Goal: Book appointment/travel/reservation

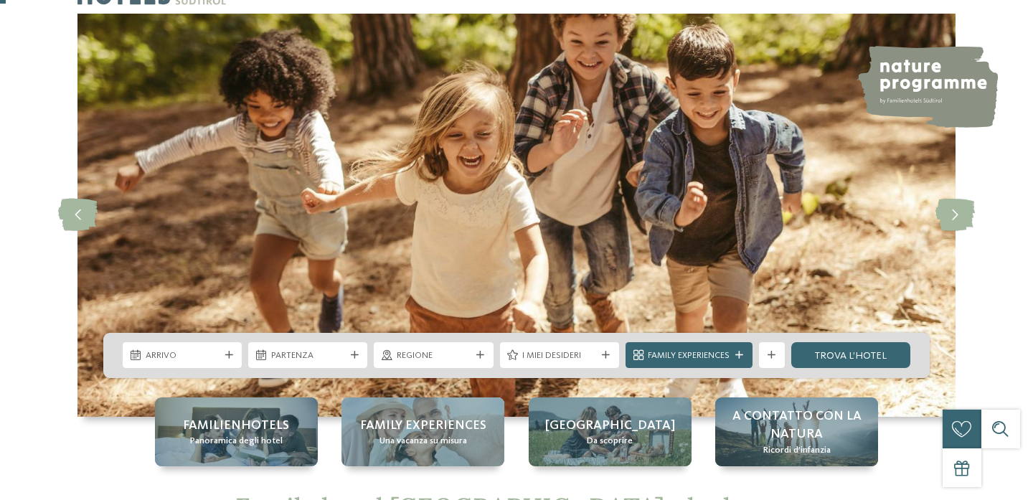
scroll to position [32, 0]
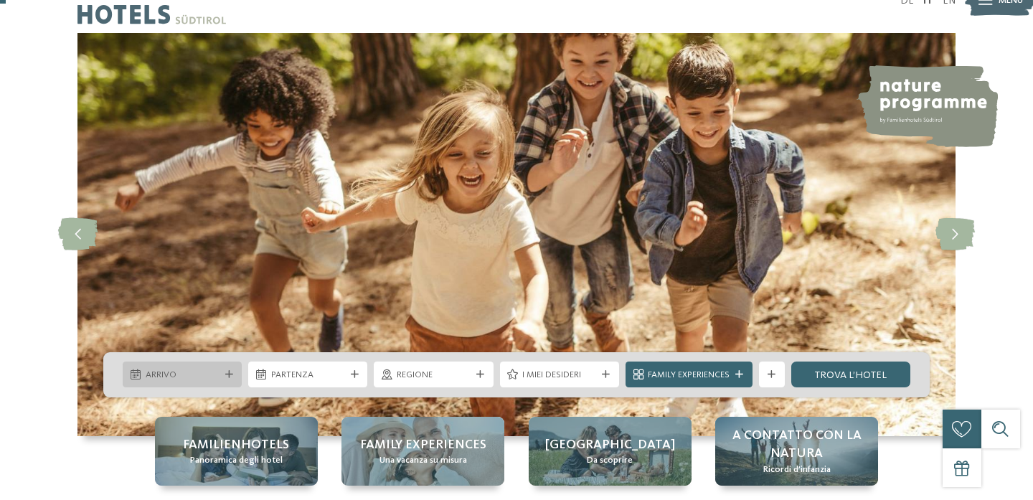
click at [201, 385] on div "Arrivo" at bounding box center [182, 375] width 119 height 26
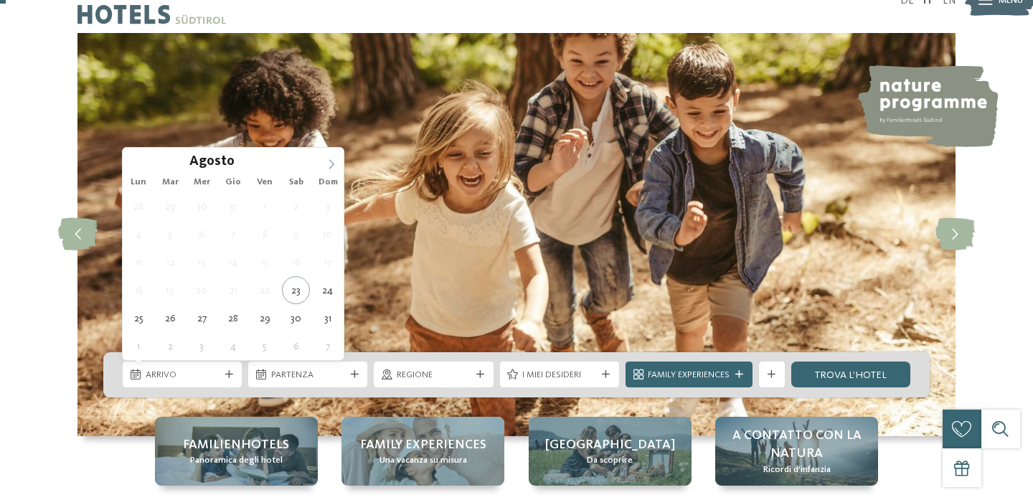
click at [331, 162] on icon at bounding box center [331, 163] width 5 height 9
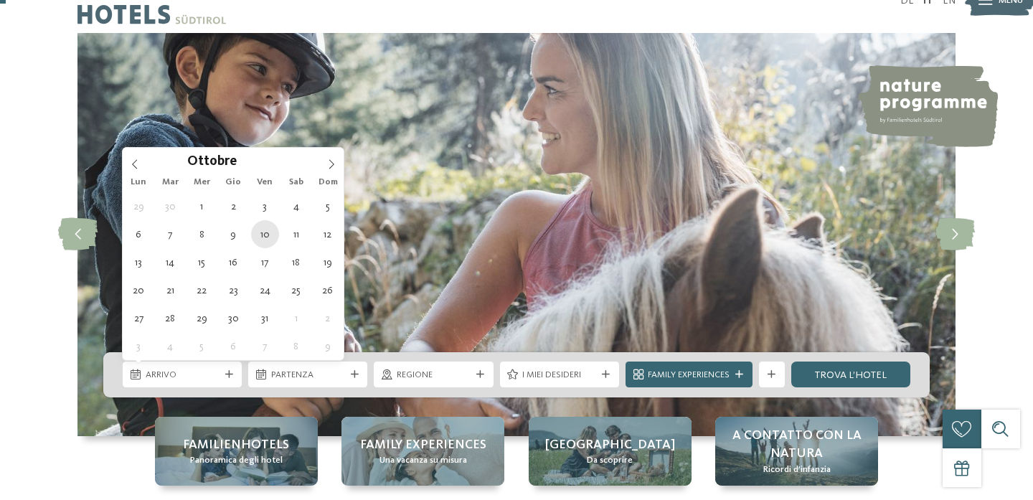
type div "10.10.2025"
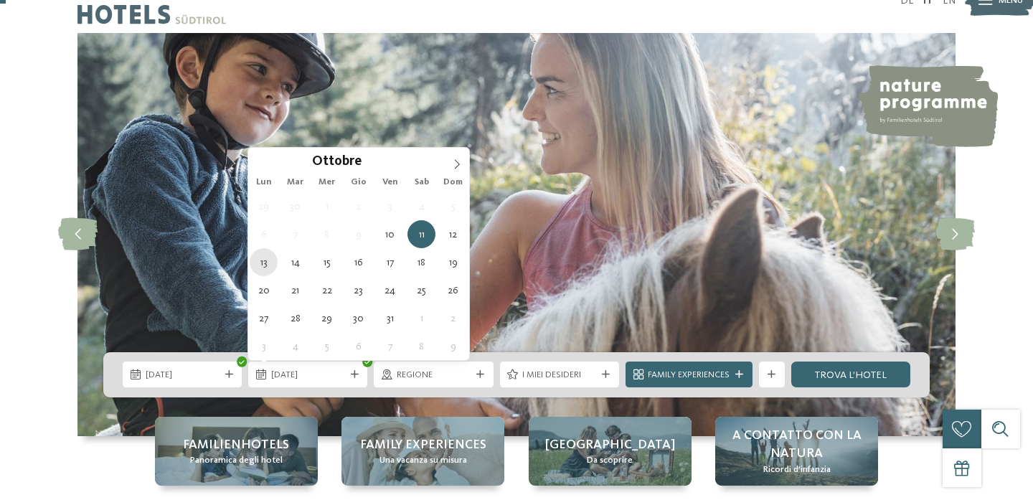
type div "13.10.2025"
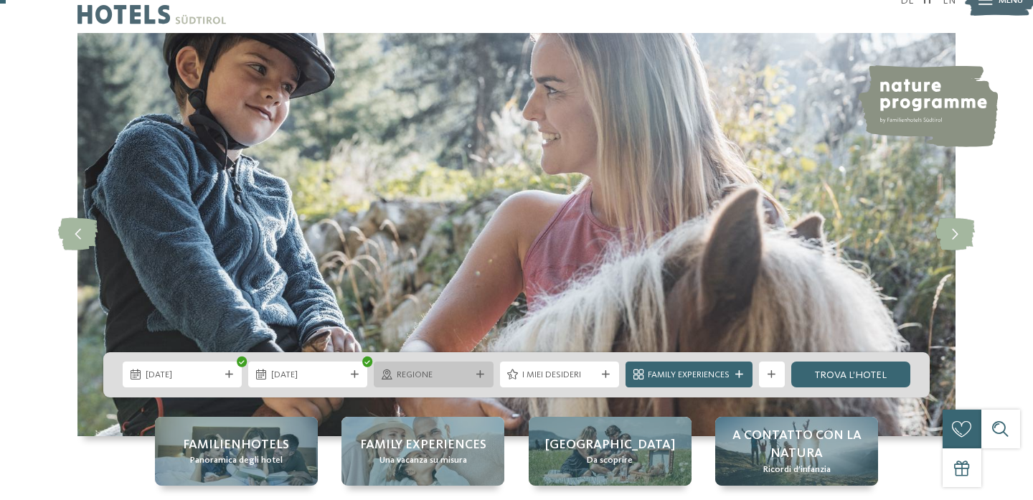
click at [421, 378] on span "Regione" at bounding box center [434, 375] width 74 height 13
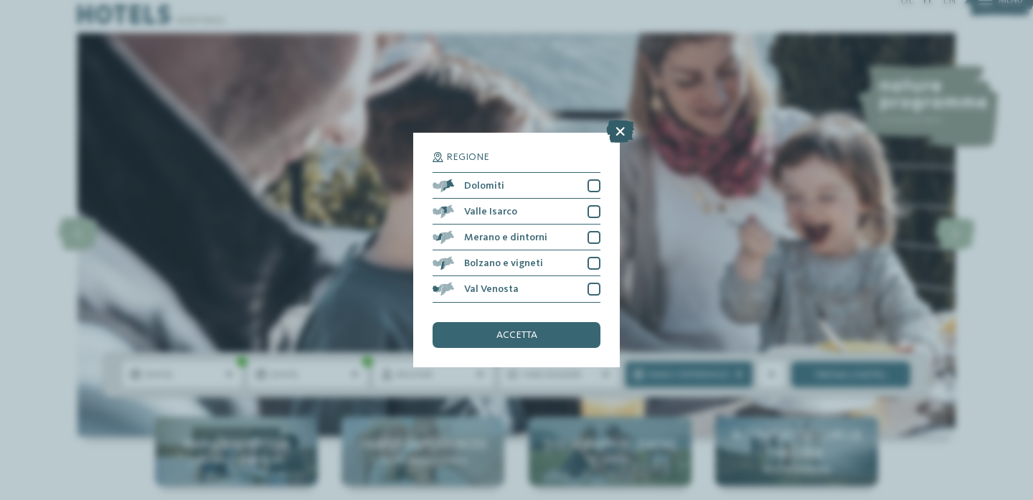
click at [624, 130] on icon at bounding box center [620, 132] width 28 height 23
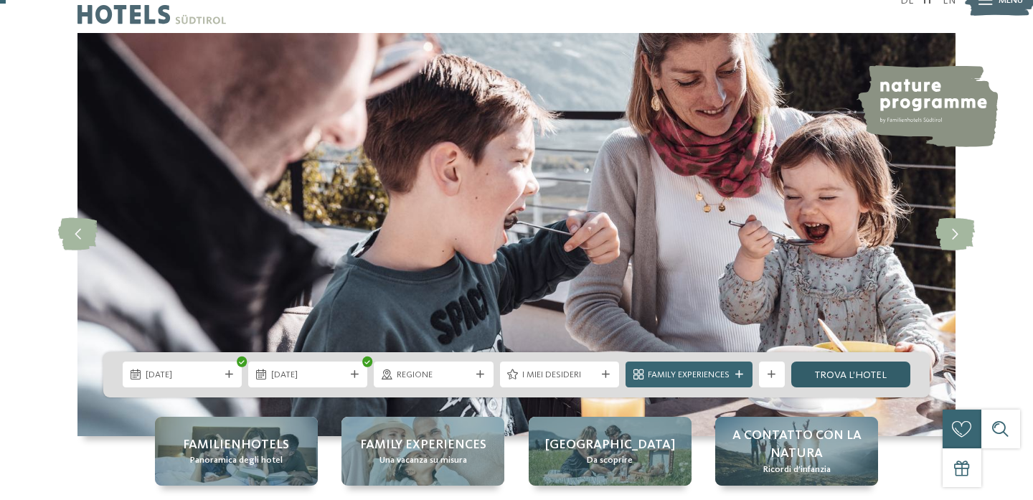
click at [824, 370] on link "trova l’hotel" at bounding box center [850, 375] width 119 height 26
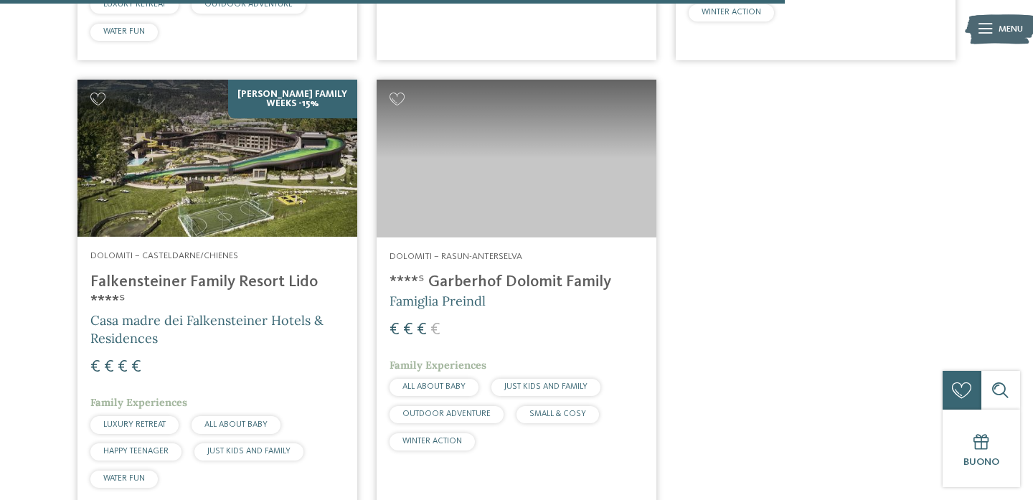
scroll to position [2497, 0]
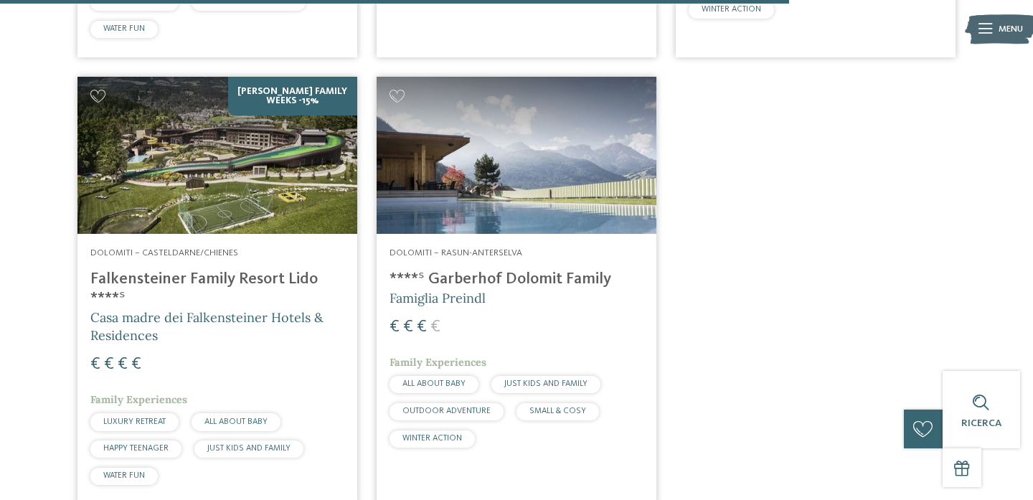
click at [529, 272] on h4 "****ˢ Garberhof Dolomit Family" at bounding box center [517, 279] width 254 height 19
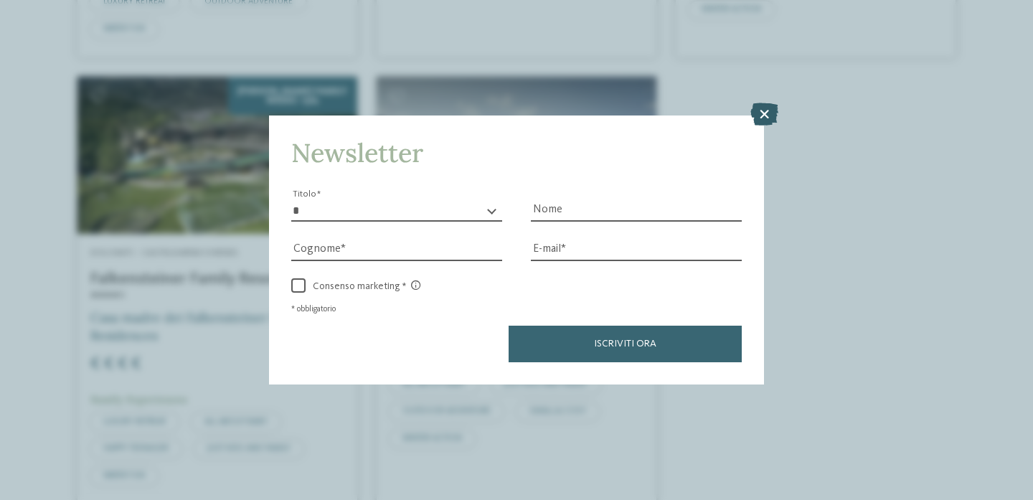
click at [752, 114] on icon at bounding box center [765, 114] width 28 height 23
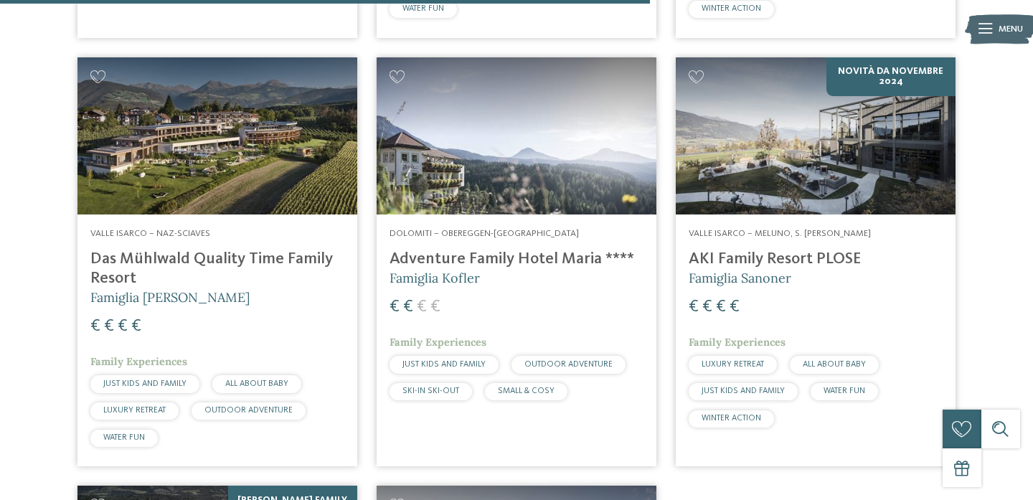
scroll to position [2041, 0]
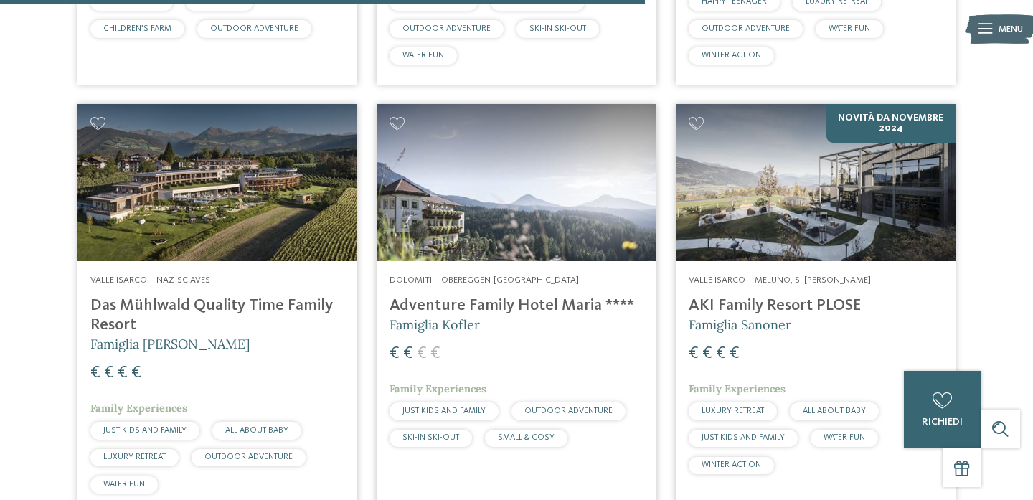
click at [239, 296] on h4 "Das Mühlwald Quality Time Family Resort" at bounding box center [217, 315] width 254 height 39
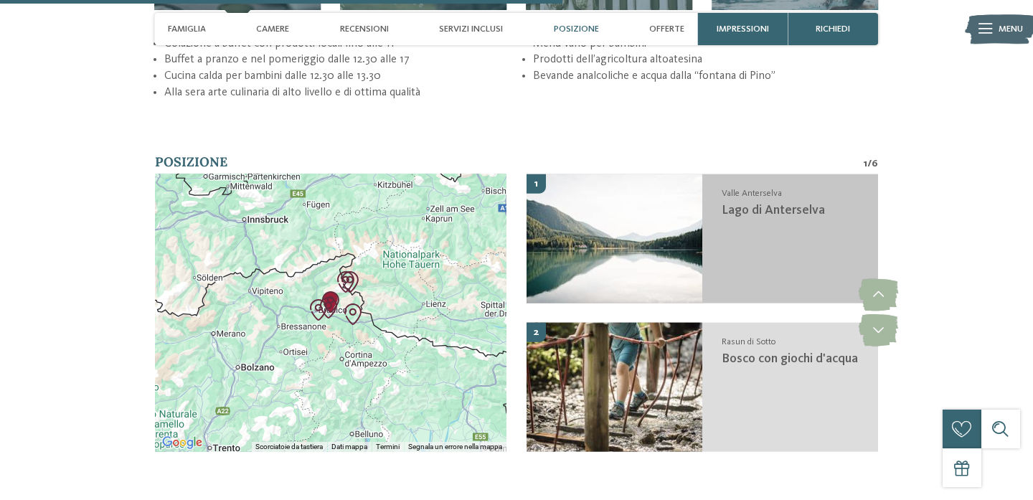
scroll to position [2780, 0]
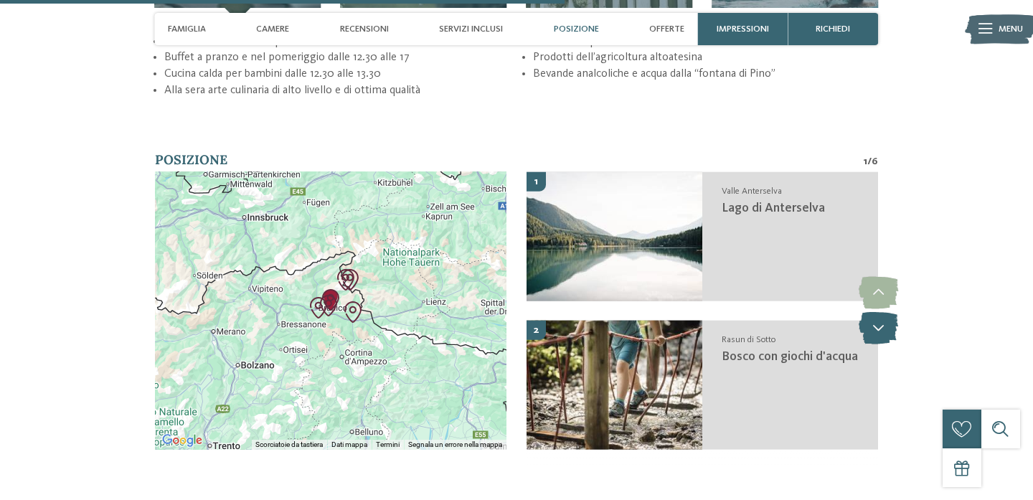
click at [891, 316] on icon at bounding box center [878, 328] width 39 height 32
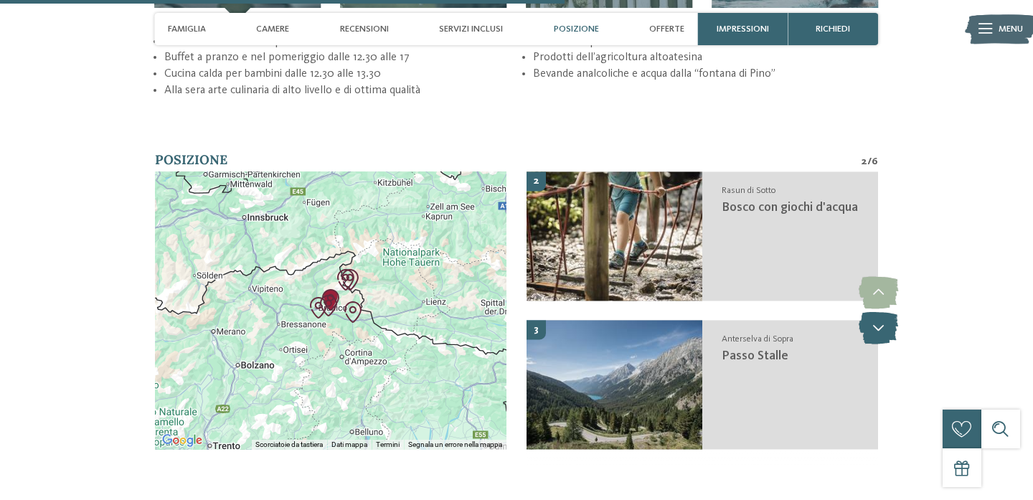
click at [891, 316] on icon at bounding box center [878, 328] width 39 height 32
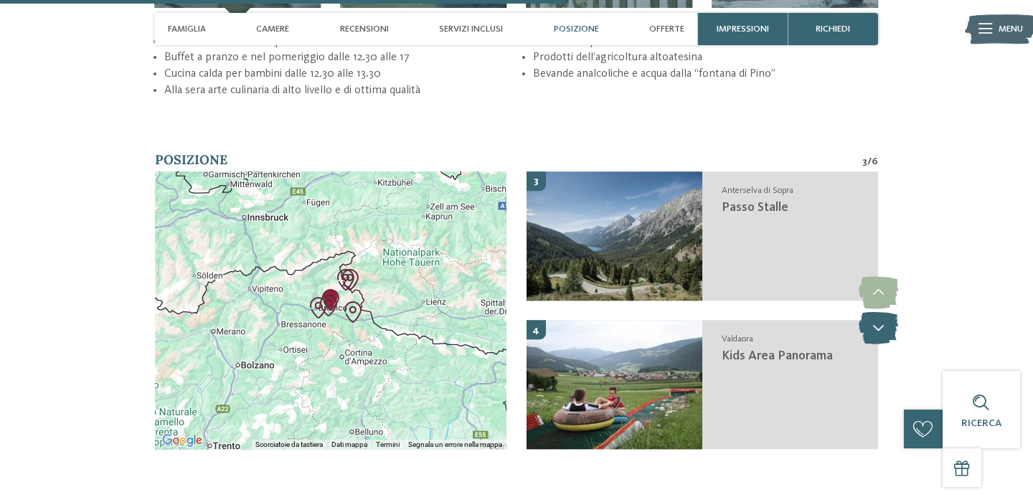
click at [891, 316] on icon at bounding box center [878, 328] width 39 height 32
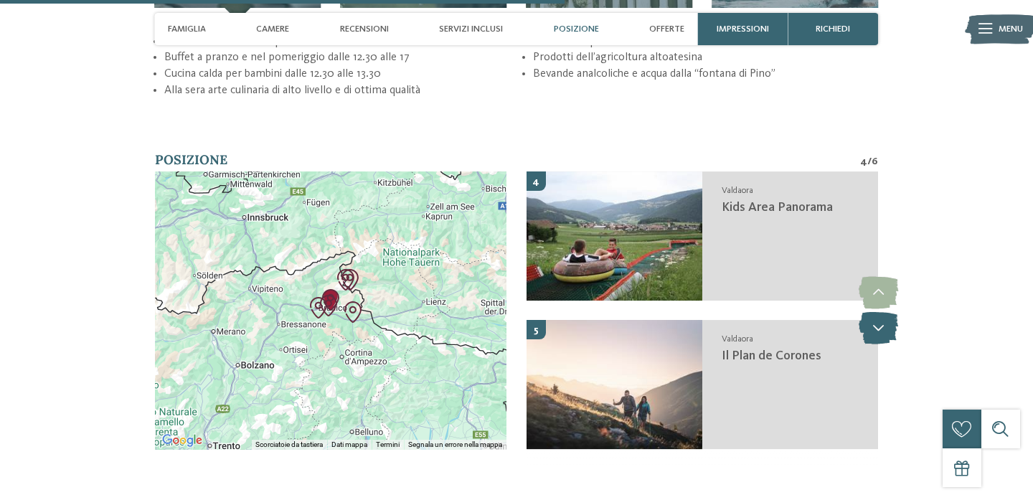
click at [891, 316] on icon at bounding box center [878, 328] width 39 height 32
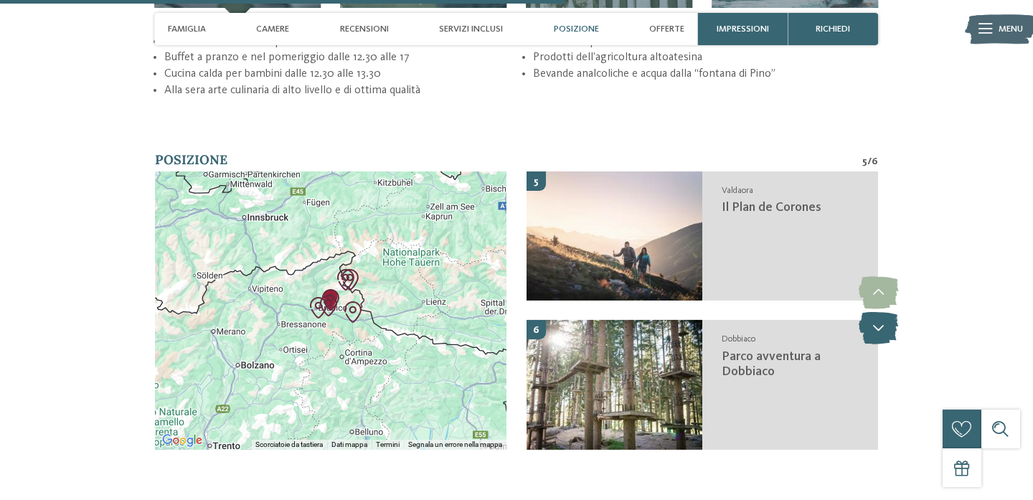
click at [891, 316] on icon at bounding box center [878, 328] width 39 height 32
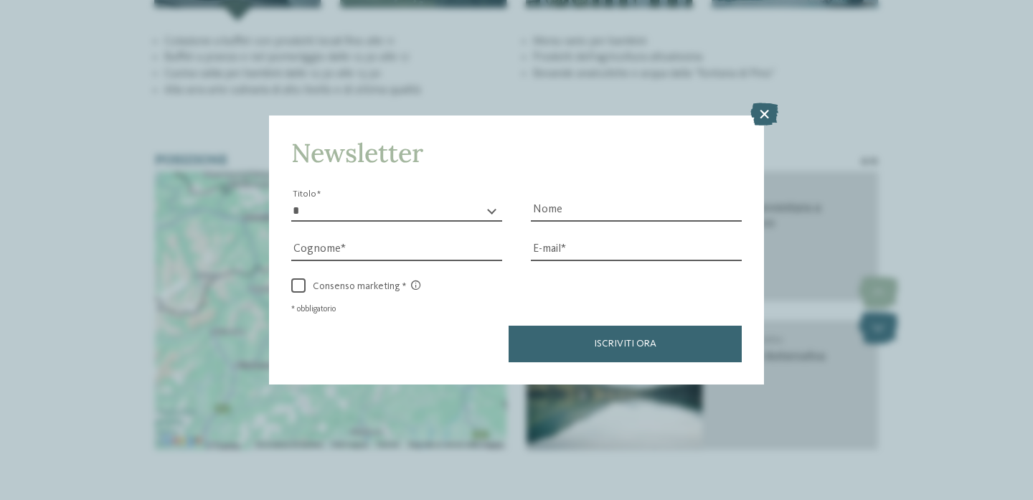
click at [891, 316] on div "Newsletter * ****** ******* ******** ****** Titolo Nome Cognome Fax" at bounding box center [516, 250] width 1033 height 500
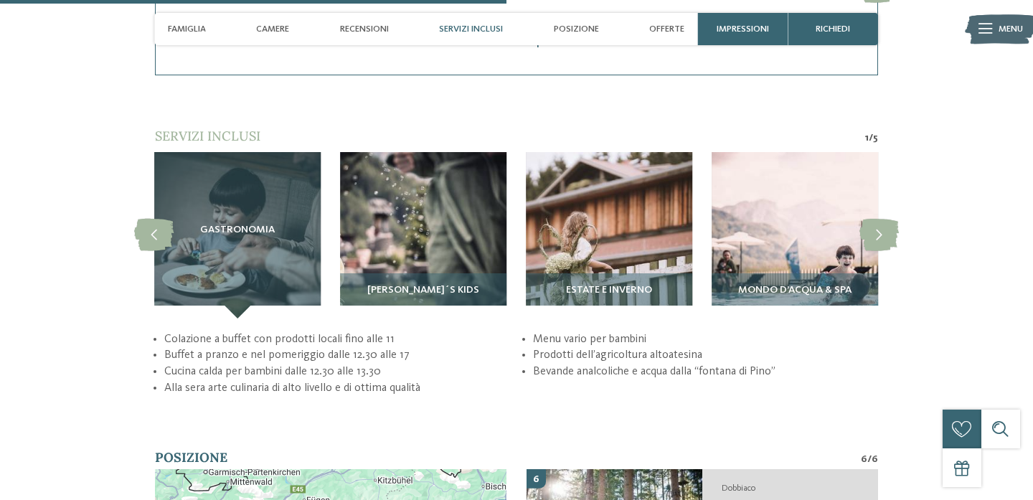
scroll to position [2513, 0]
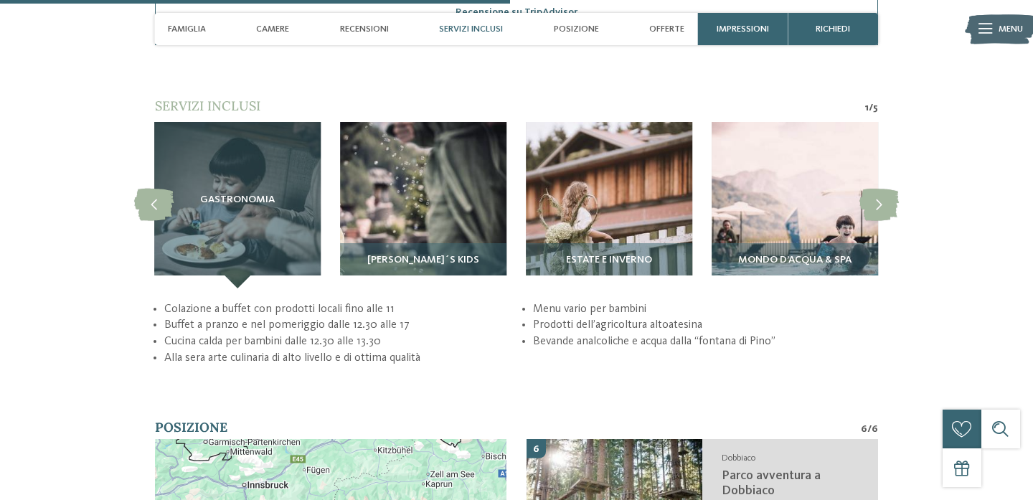
click at [627, 301] on li "Menu vario per bambini" at bounding box center [706, 309] width 346 height 17
click at [370, 317] on li "Buffet a pranzo e nel pomeriggio dalle 12.30 alle 17" at bounding box center [337, 325] width 346 height 17
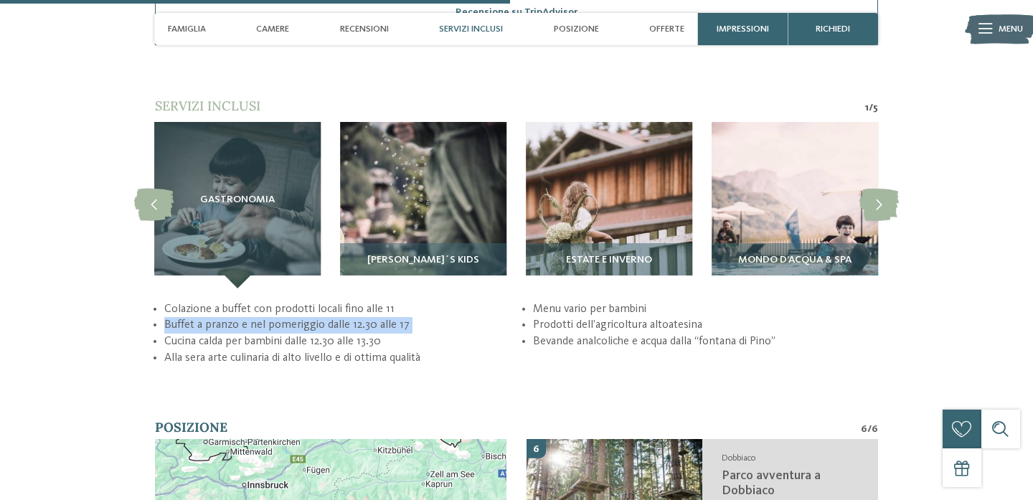
click at [370, 334] on li "Cucina calda per bambini dalle 12.30 alle 13.30" at bounding box center [337, 342] width 346 height 17
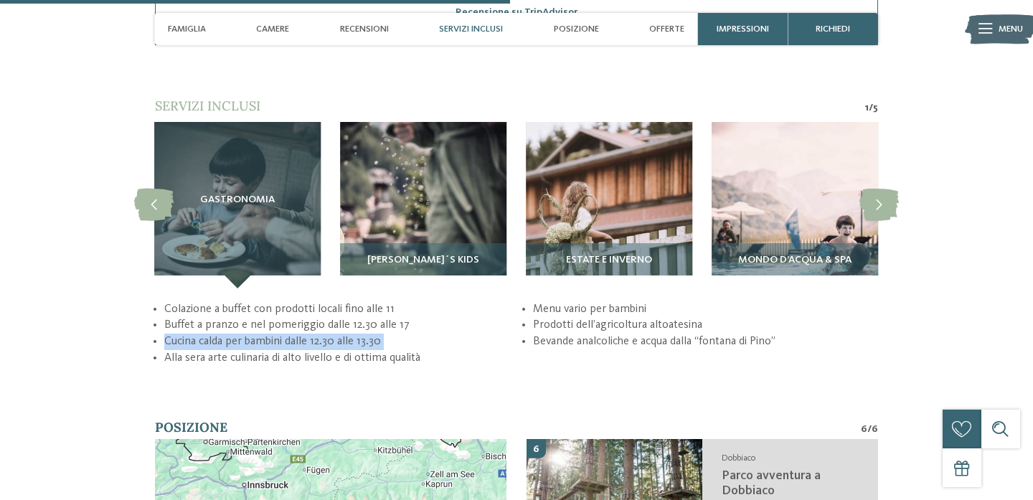
click at [369, 350] on li "Alla sera arte culinaria di alto livello e di ottima qualità" at bounding box center [337, 358] width 346 height 17
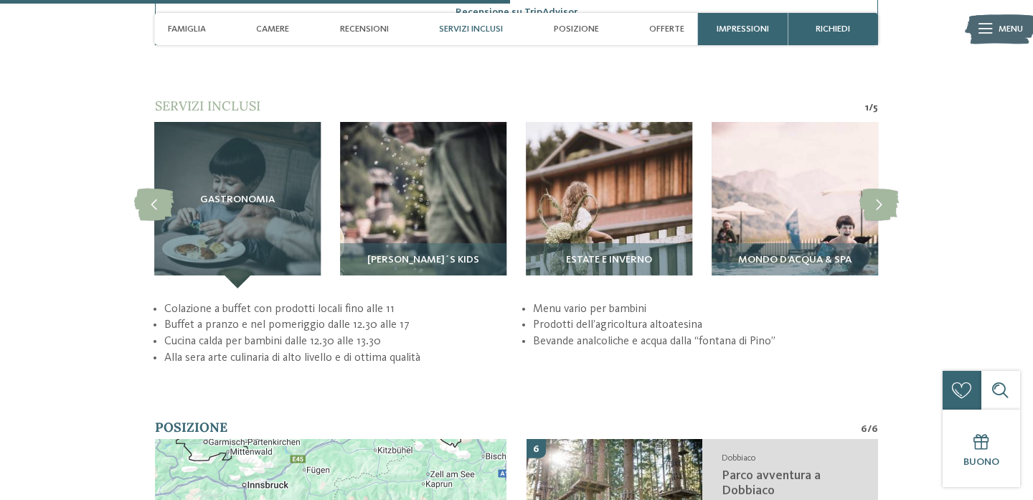
click at [369, 350] on li "Alla sera arte culinaria di alto livello e di ottima qualità" at bounding box center [337, 358] width 346 height 17
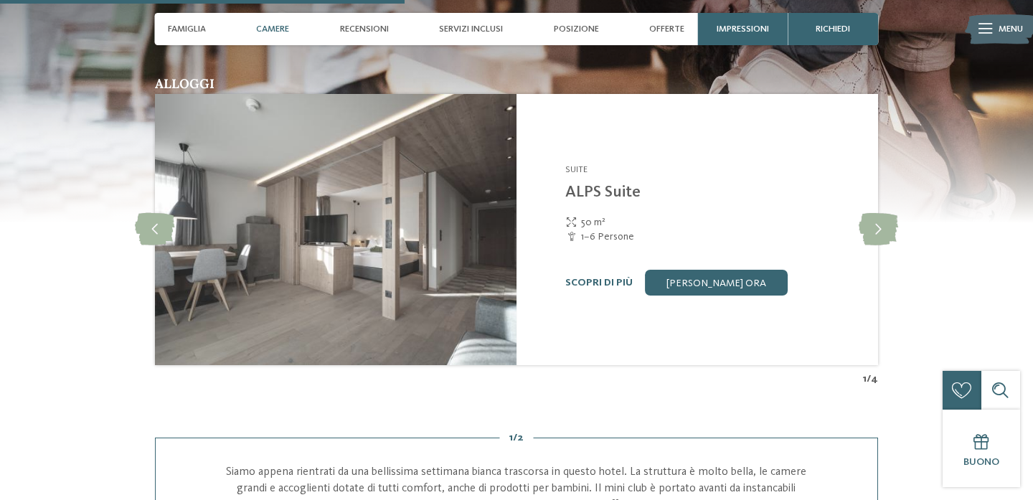
scroll to position [1864, 0]
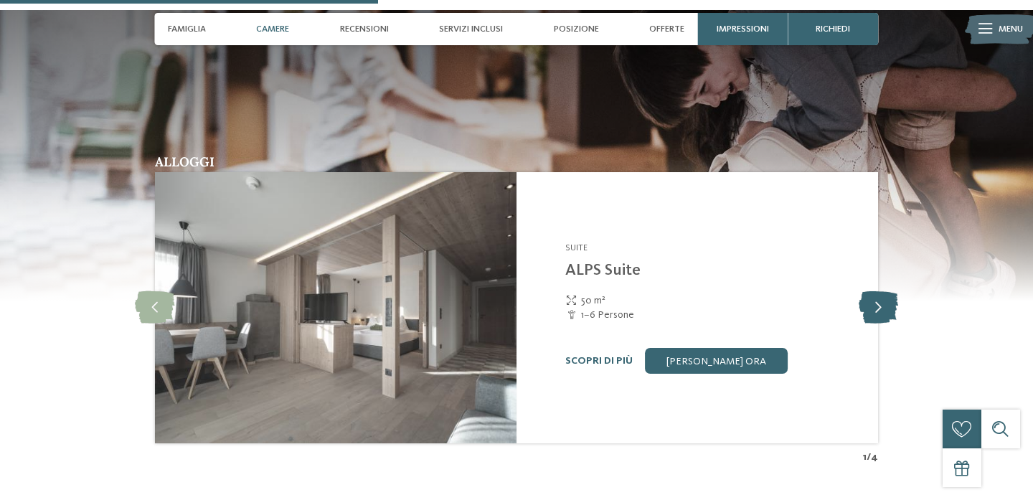
click at [883, 300] on icon at bounding box center [878, 308] width 39 height 32
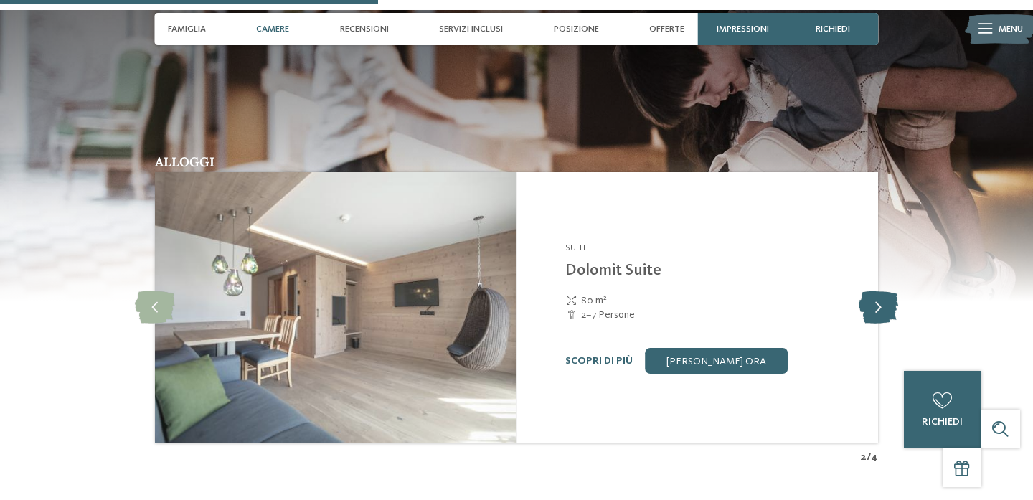
click at [883, 300] on icon at bounding box center [878, 308] width 39 height 32
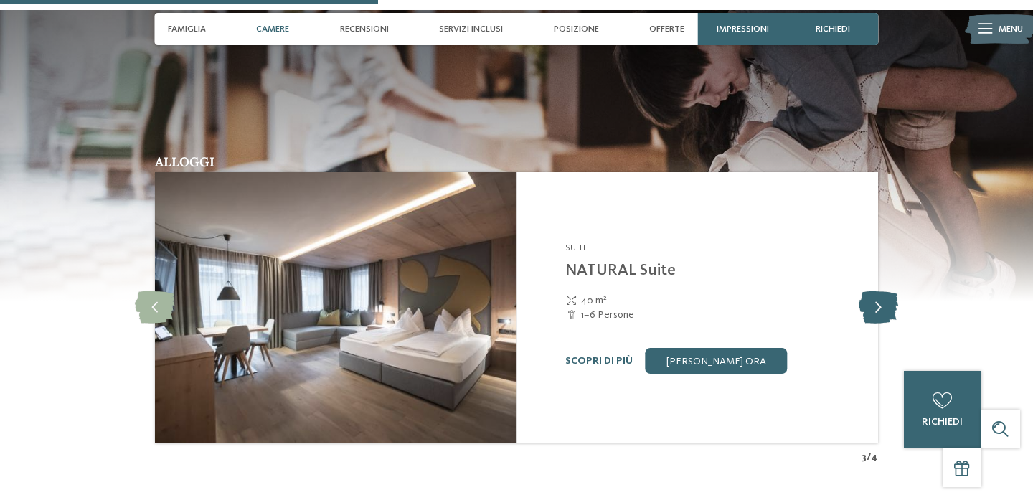
click at [883, 300] on icon at bounding box center [878, 308] width 39 height 32
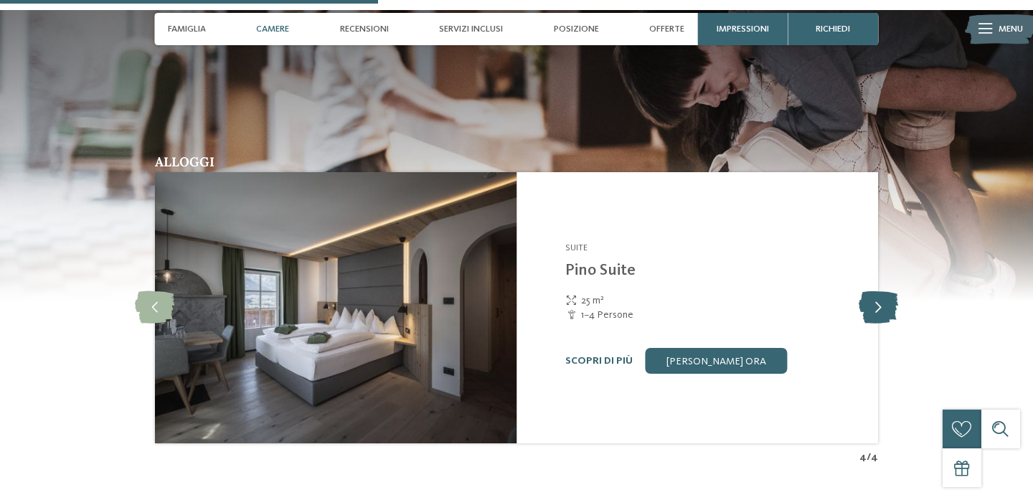
click at [883, 300] on icon at bounding box center [878, 308] width 39 height 32
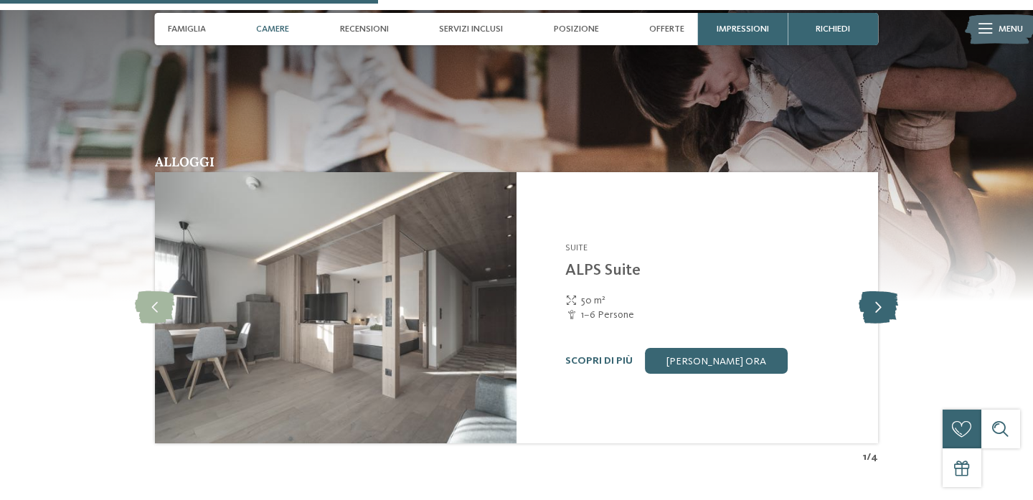
click at [883, 300] on icon at bounding box center [878, 308] width 39 height 32
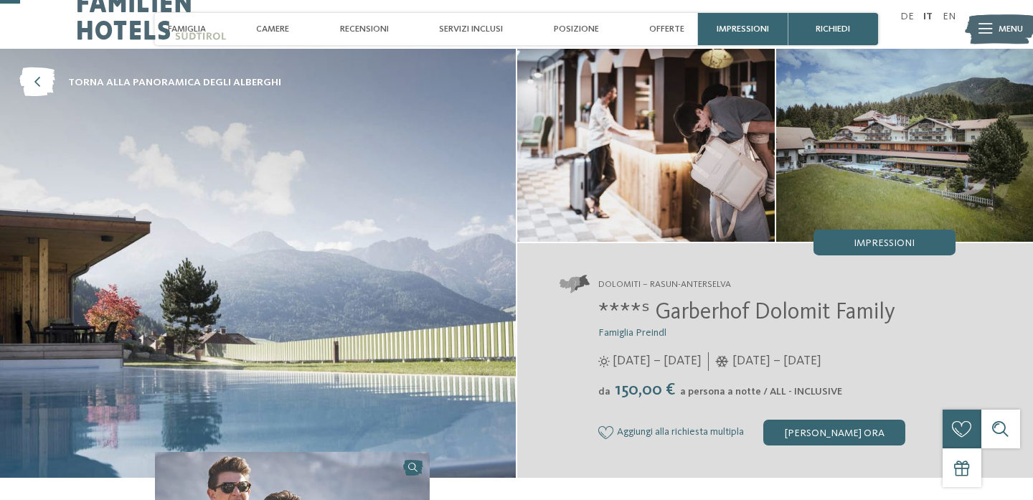
scroll to position [0, 0]
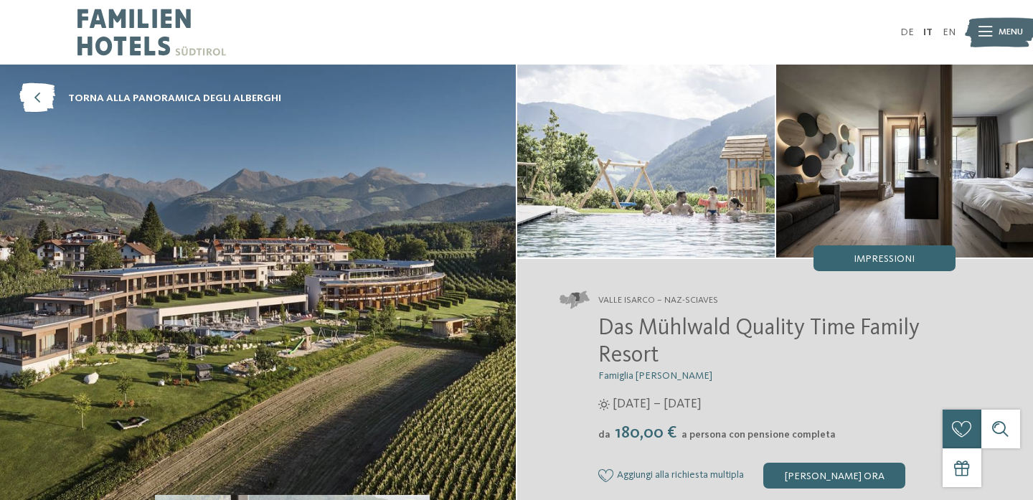
click at [642, 215] on img at bounding box center [646, 161] width 258 height 193
click at [908, 261] on span "Impressioni" at bounding box center [884, 259] width 61 height 10
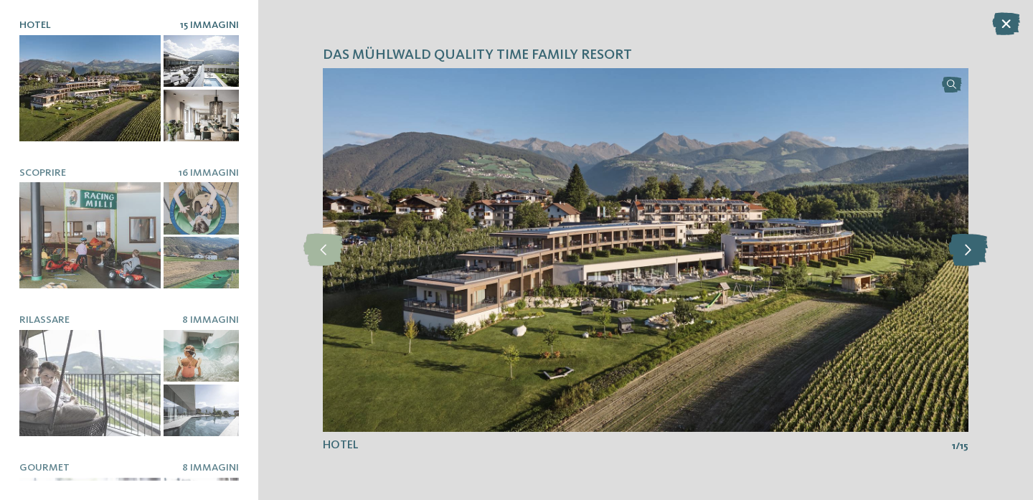
click at [961, 249] on icon at bounding box center [968, 250] width 39 height 32
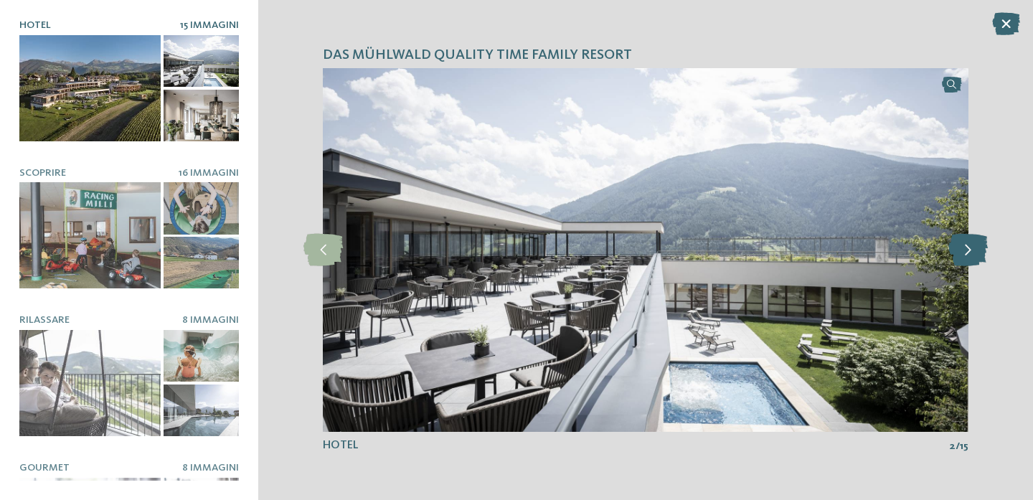
click at [961, 249] on icon at bounding box center [968, 250] width 39 height 32
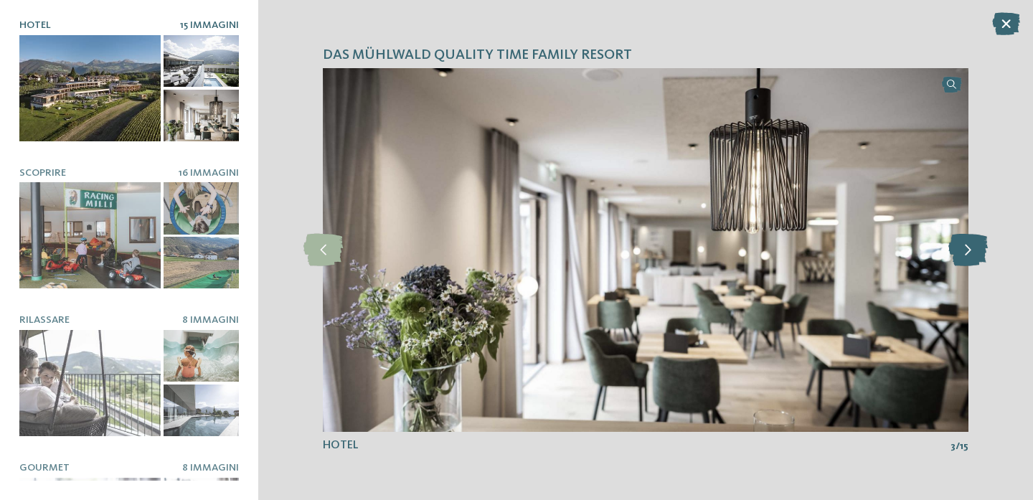
click at [961, 249] on icon at bounding box center [968, 250] width 39 height 32
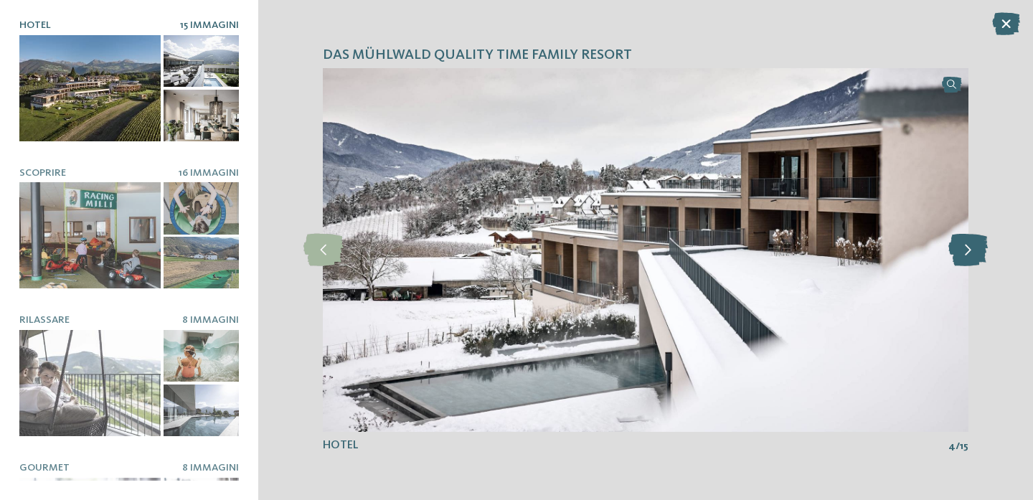
click at [961, 249] on icon at bounding box center [968, 250] width 39 height 32
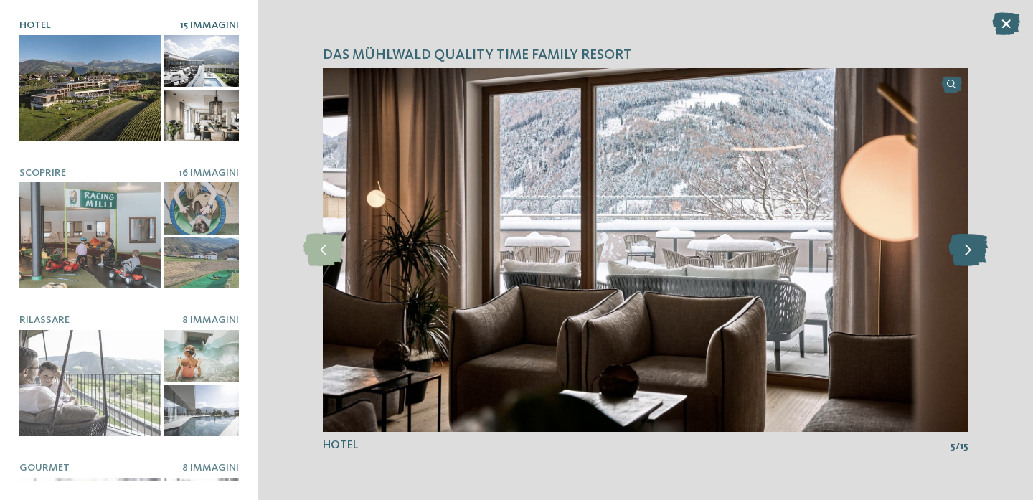
click at [961, 249] on icon at bounding box center [968, 250] width 39 height 32
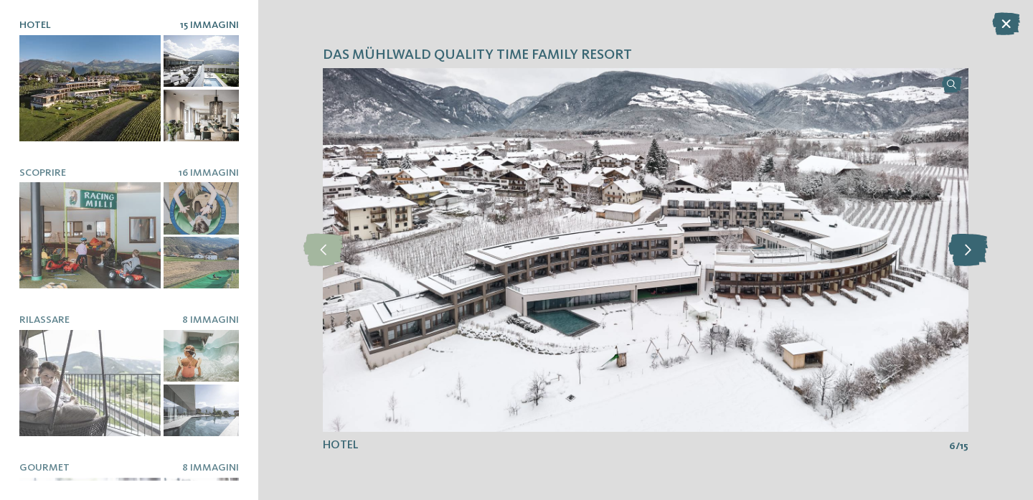
click at [961, 249] on icon at bounding box center [968, 250] width 39 height 32
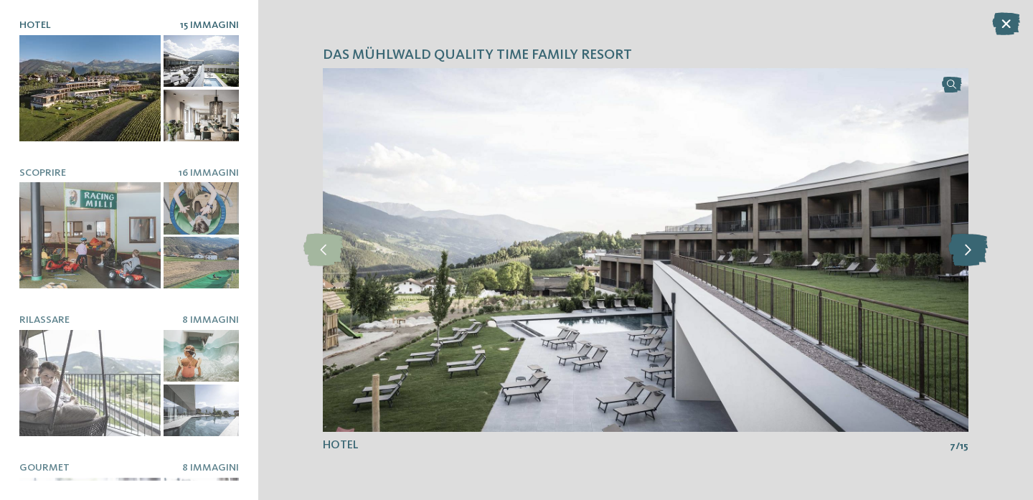
click at [961, 249] on icon at bounding box center [968, 250] width 39 height 32
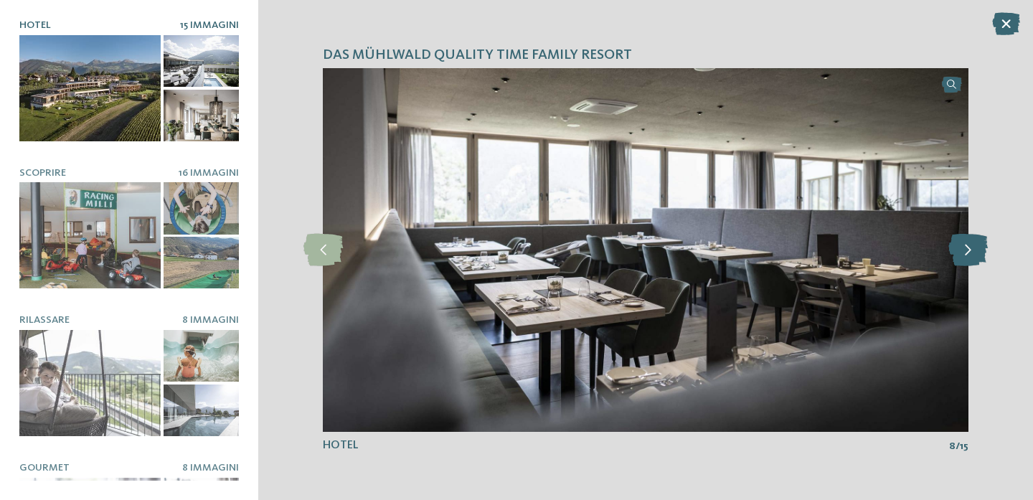
click at [961, 249] on icon at bounding box center [968, 250] width 39 height 32
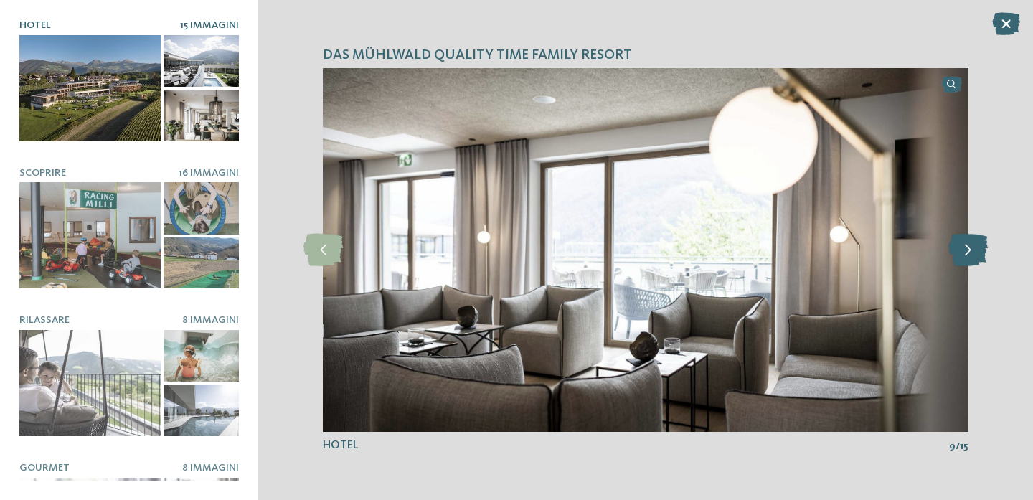
click at [961, 249] on icon at bounding box center [968, 250] width 39 height 32
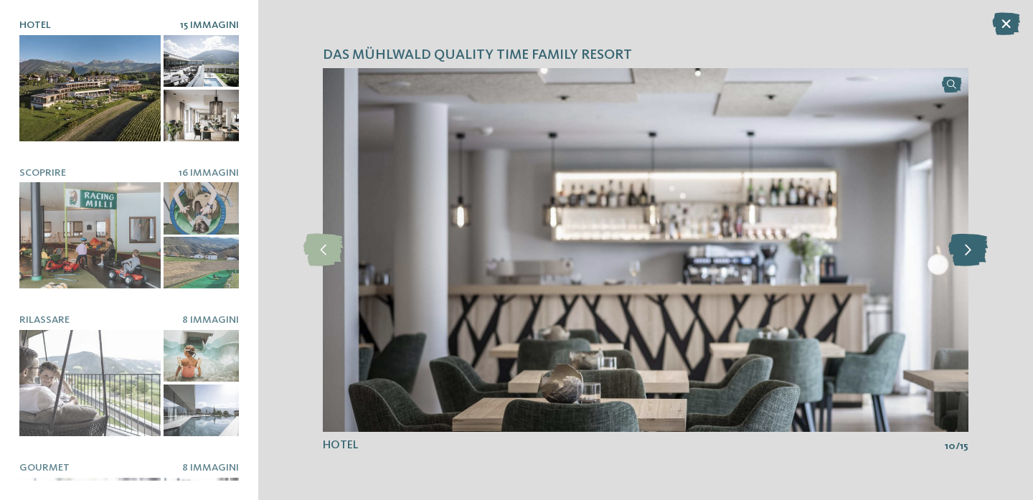
click at [961, 249] on icon at bounding box center [968, 250] width 39 height 32
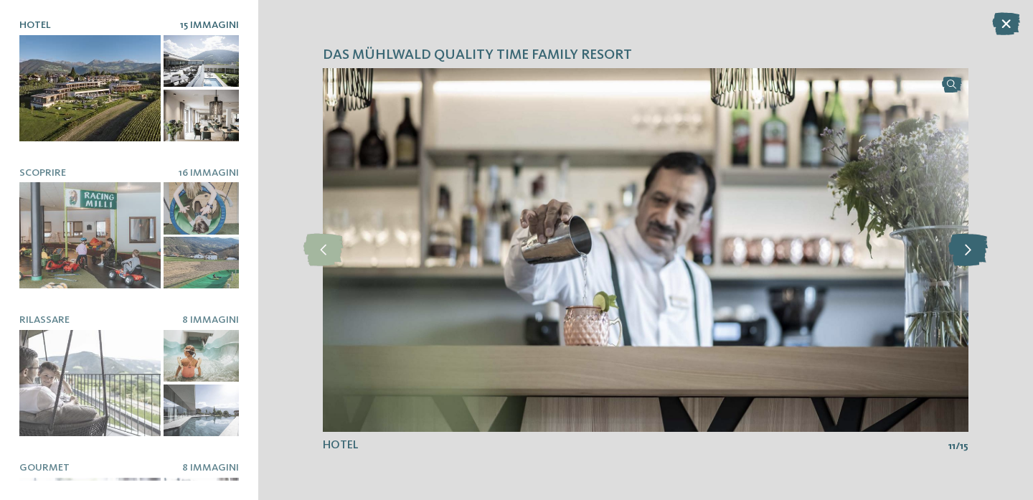
click at [961, 249] on icon at bounding box center [968, 250] width 39 height 32
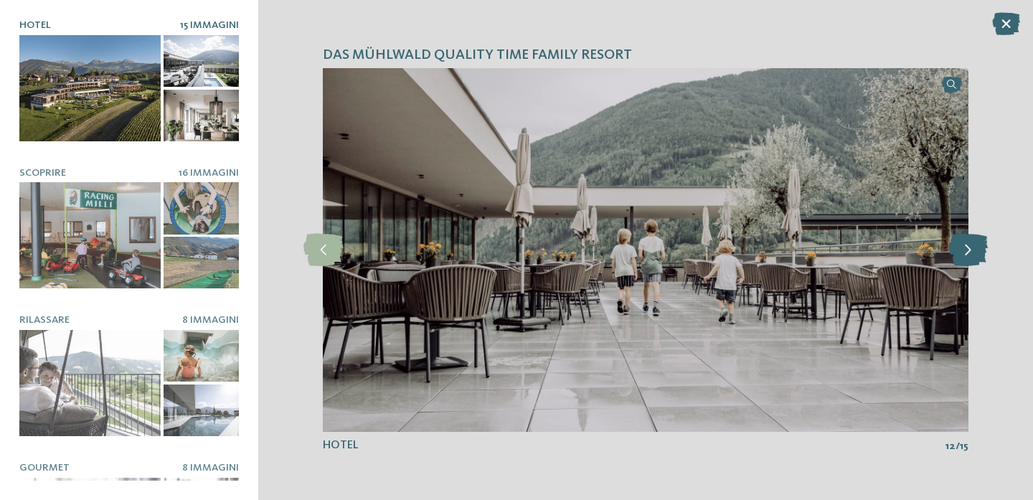
click at [961, 249] on icon at bounding box center [968, 250] width 39 height 32
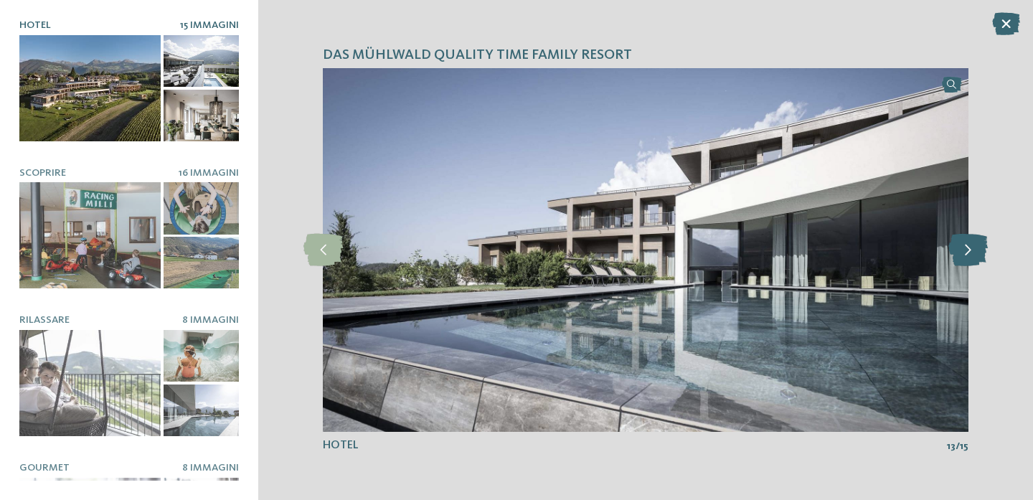
click at [961, 249] on icon at bounding box center [968, 250] width 39 height 32
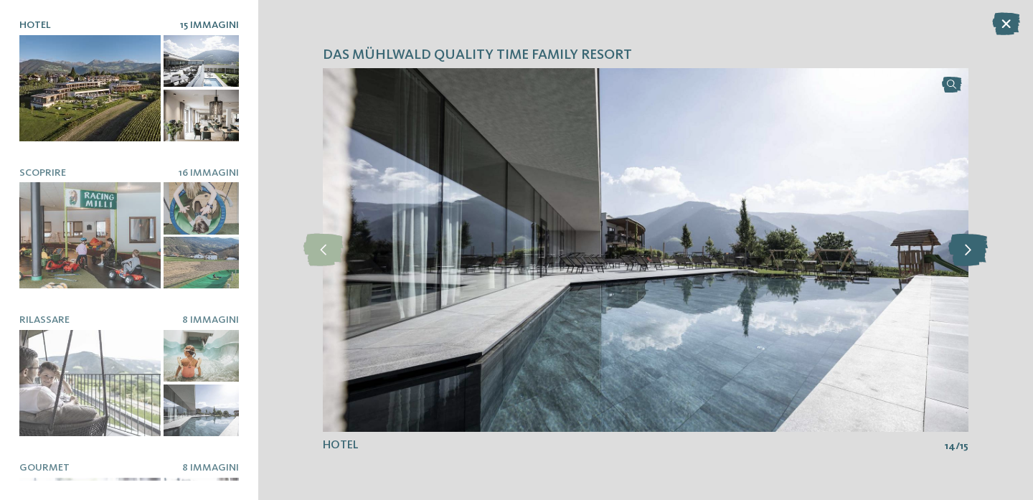
click at [961, 249] on icon at bounding box center [968, 250] width 39 height 32
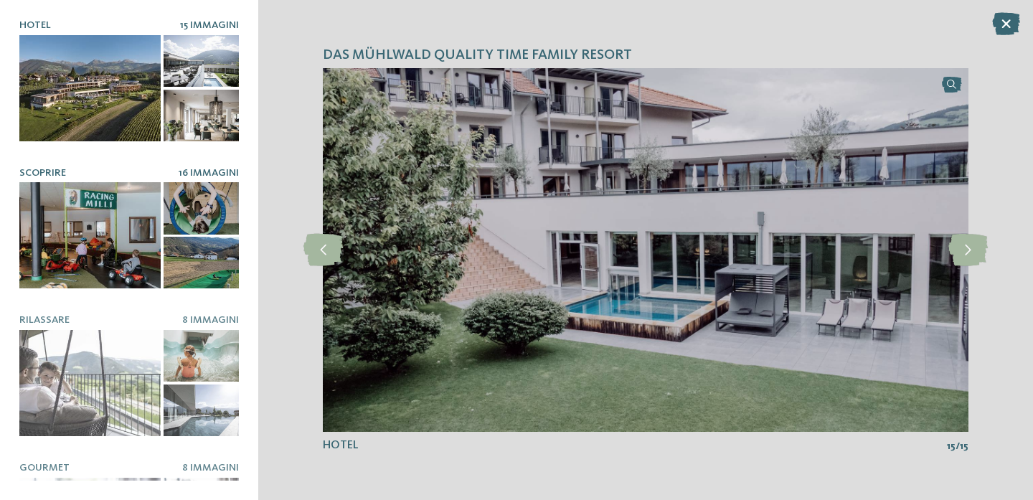
click at [228, 173] on span "16 Immagini" at bounding box center [209, 173] width 60 height 10
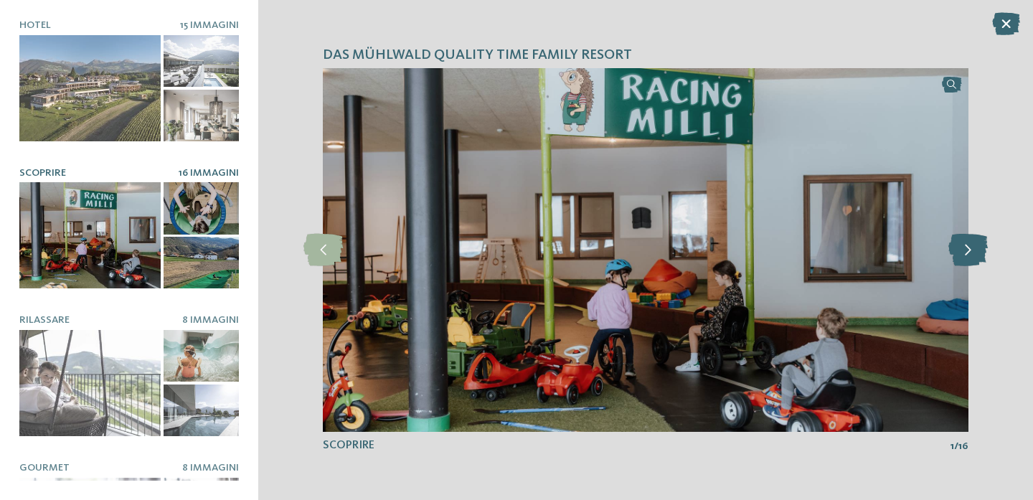
click at [969, 253] on icon at bounding box center [968, 250] width 39 height 32
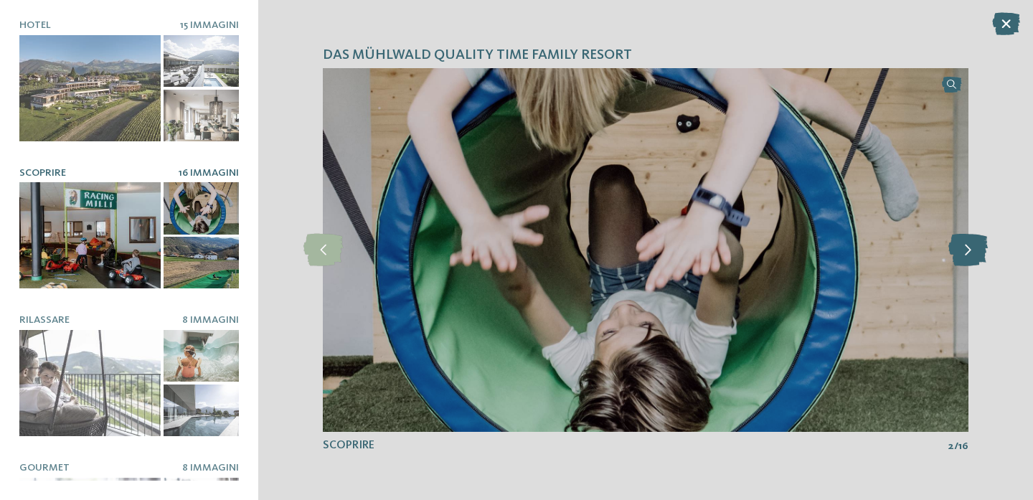
click at [969, 253] on icon at bounding box center [968, 250] width 39 height 32
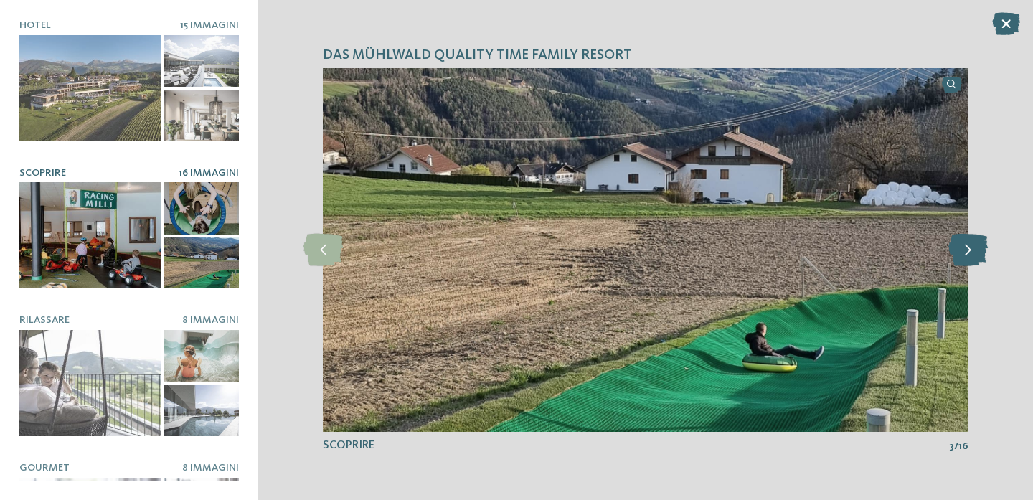
click at [969, 253] on icon at bounding box center [968, 250] width 39 height 32
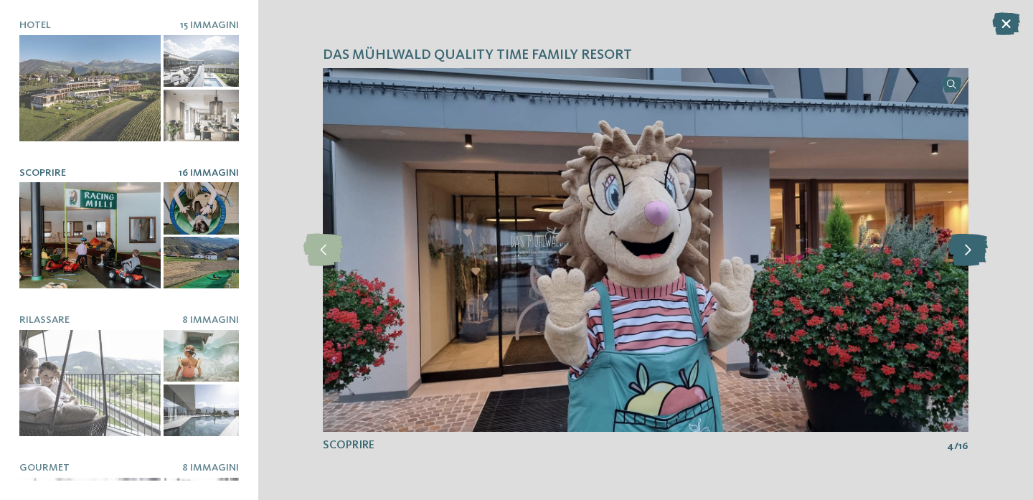
click at [969, 253] on icon at bounding box center [968, 250] width 39 height 32
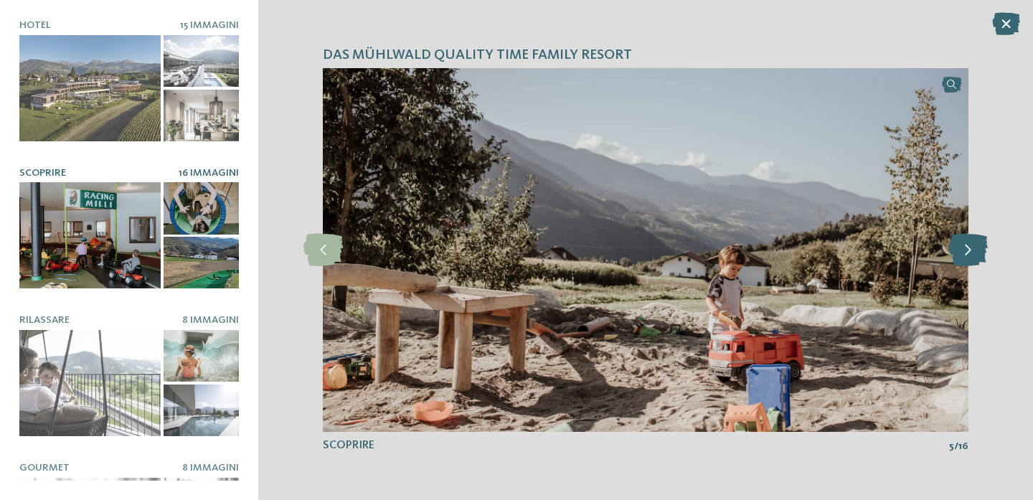
click at [969, 253] on icon at bounding box center [968, 250] width 39 height 32
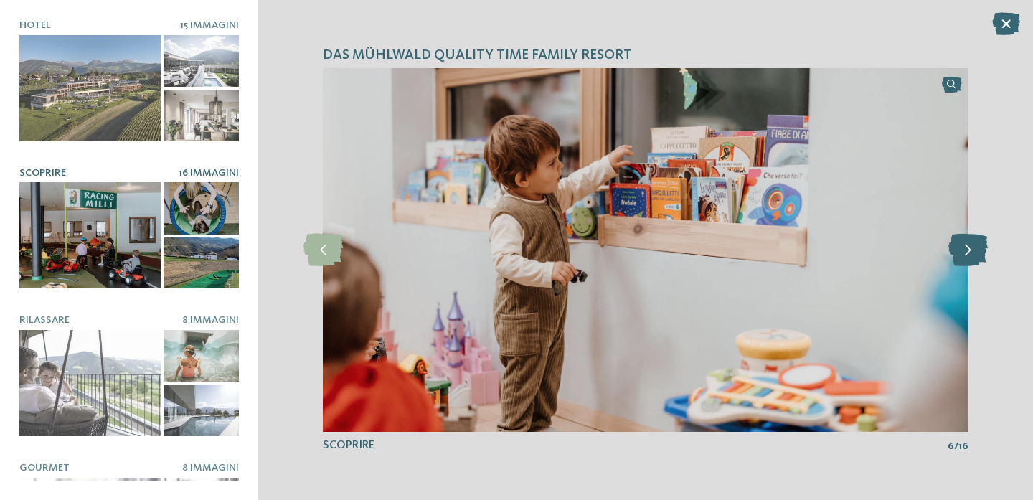
click at [969, 253] on icon at bounding box center [968, 250] width 39 height 32
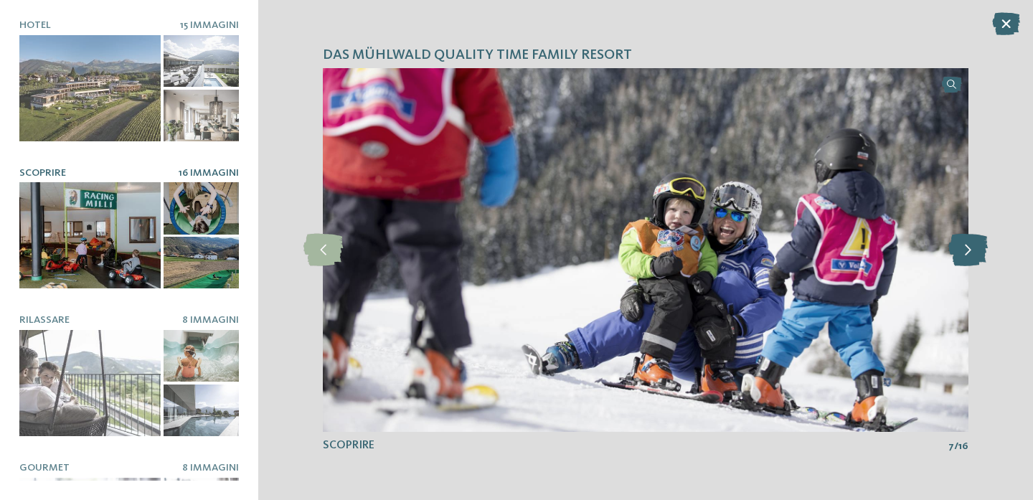
click at [969, 253] on icon at bounding box center [968, 250] width 39 height 32
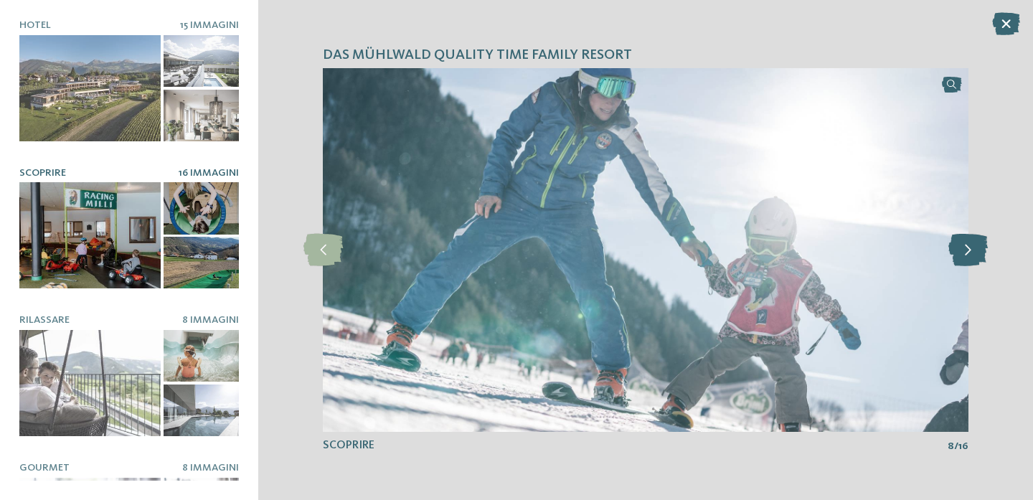
click at [969, 253] on icon at bounding box center [968, 250] width 39 height 32
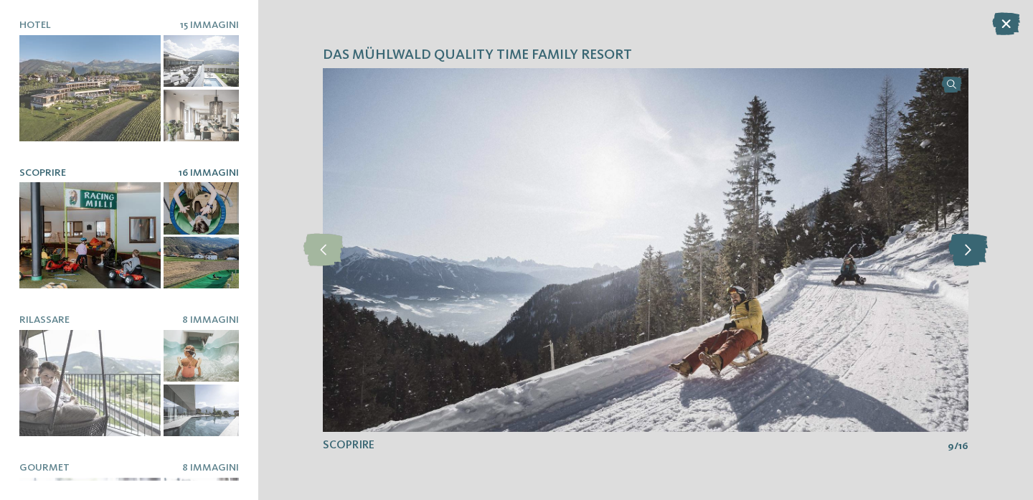
click at [969, 253] on icon at bounding box center [968, 250] width 39 height 32
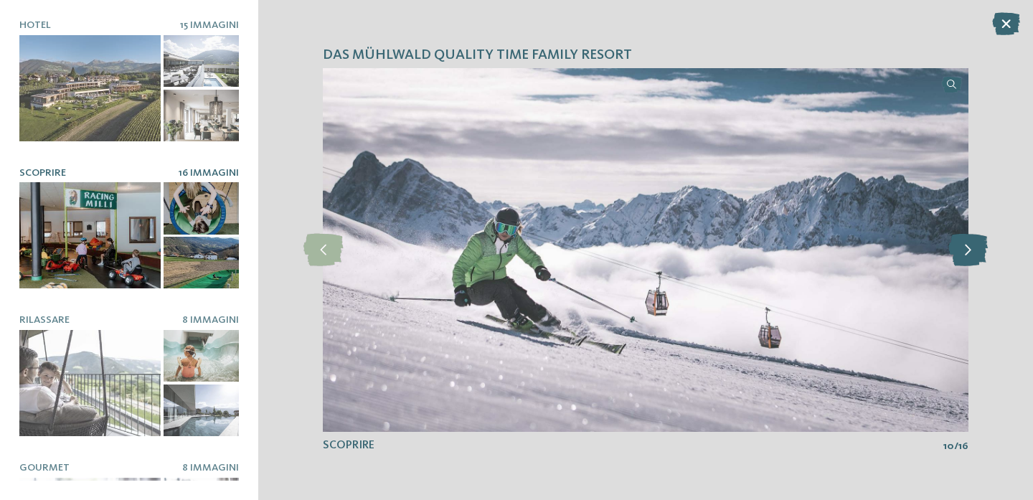
click at [969, 253] on icon at bounding box center [968, 250] width 39 height 32
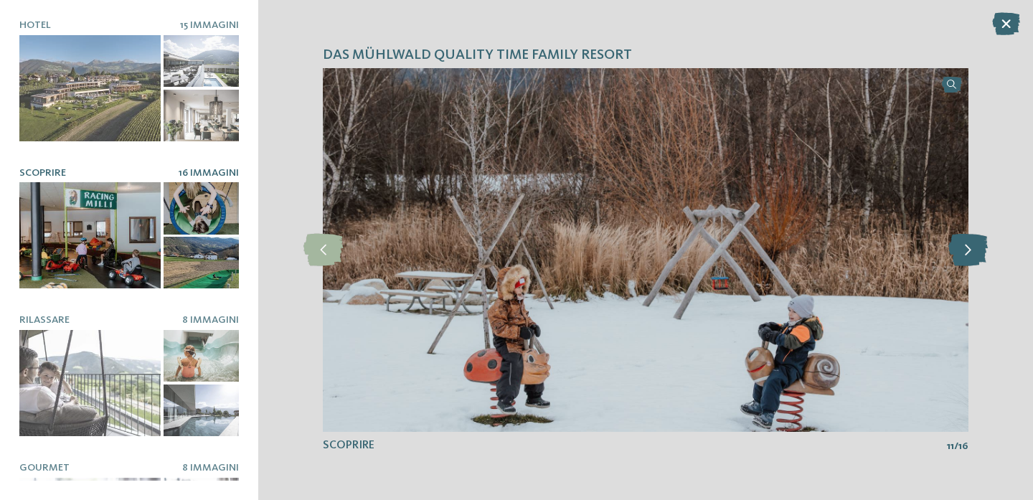
click at [969, 253] on icon at bounding box center [968, 250] width 39 height 32
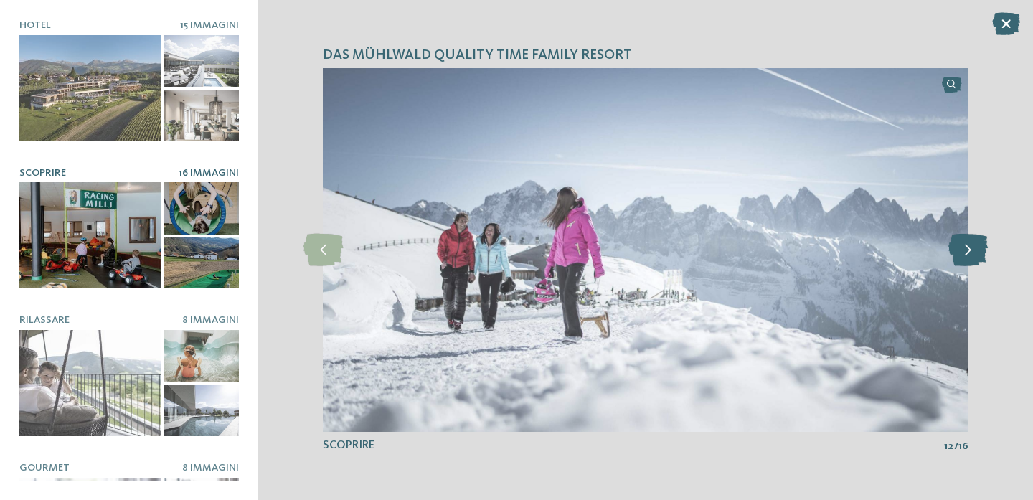
click at [969, 253] on icon at bounding box center [968, 250] width 39 height 32
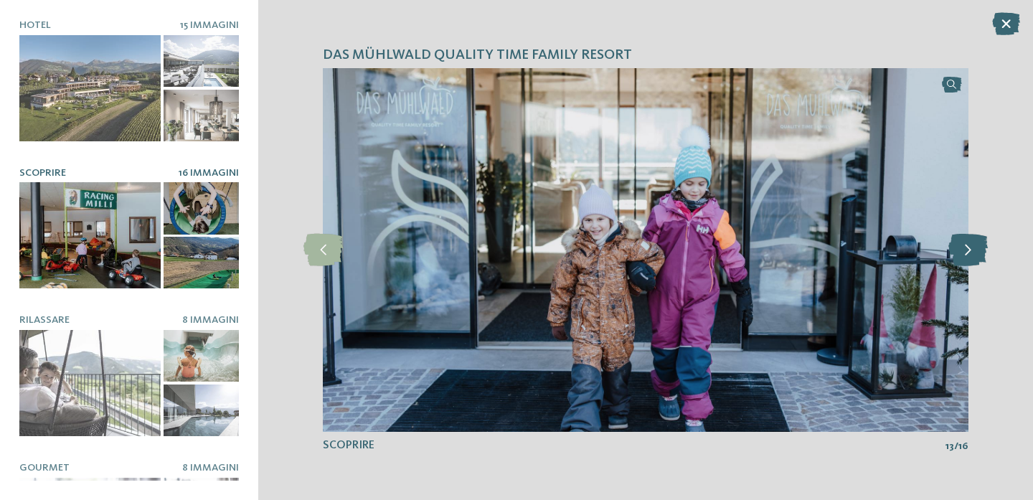
click at [969, 253] on icon at bounding box center [968, 250] width 39 height 32
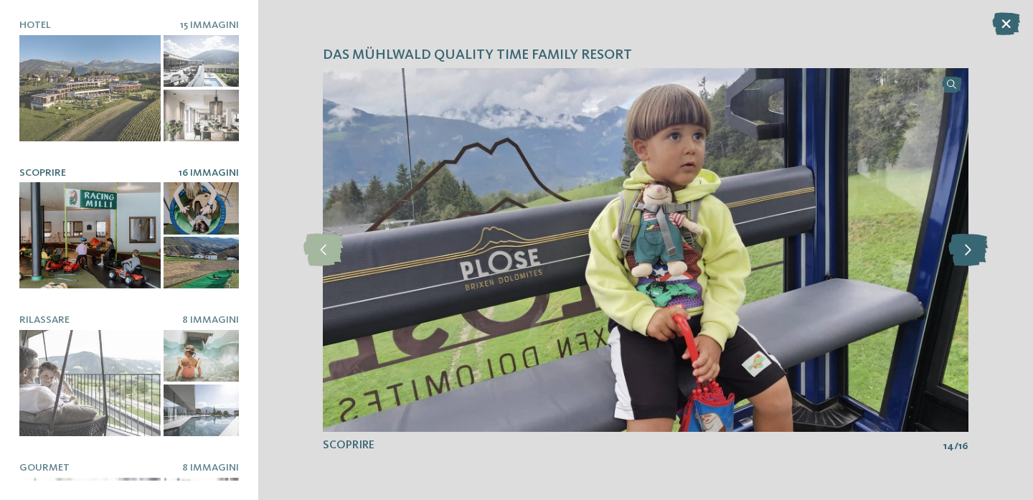
click at [969, 253] on icon at bounding box center [968, 250] width 39 height 32
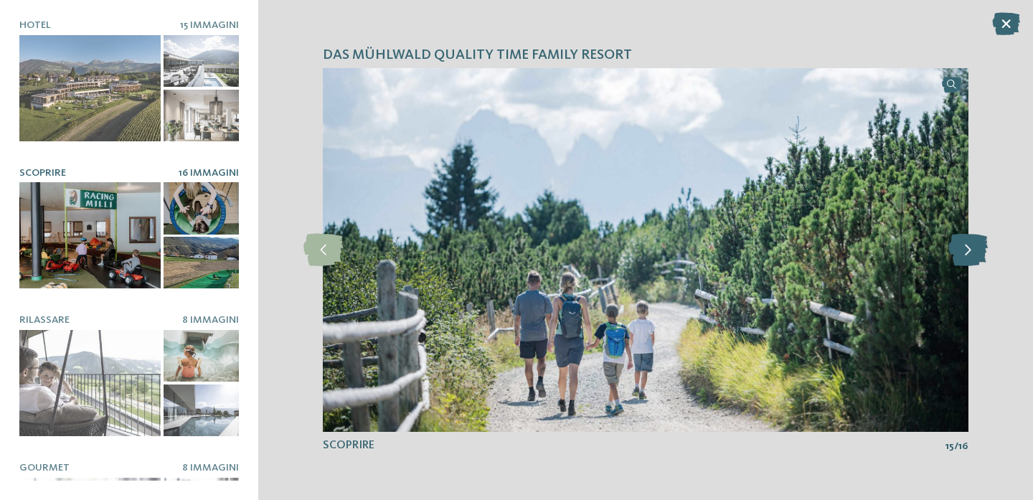
click at [969, 253] on icon at bounding box center [968, 250] width 39 height 32
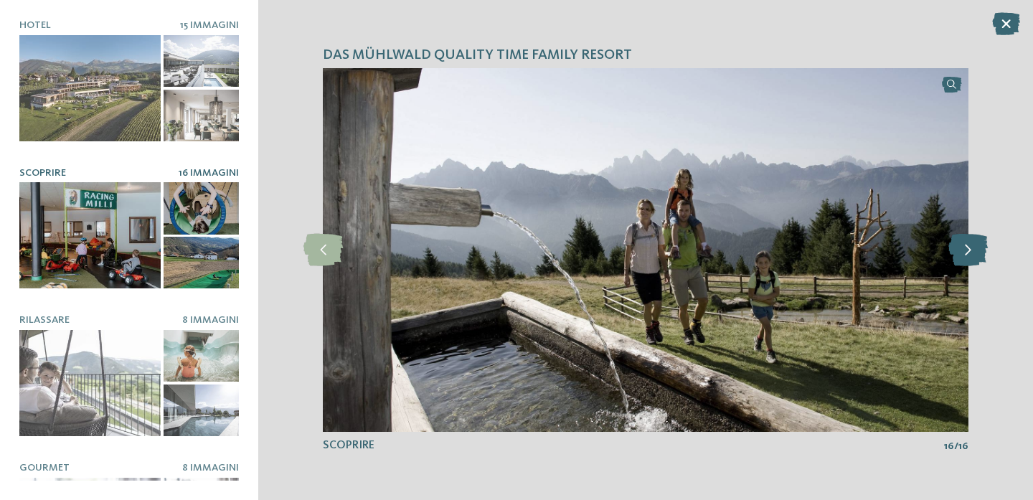
click at [969, 253] on icon at bounding box center [968, 250] width 39 height 32
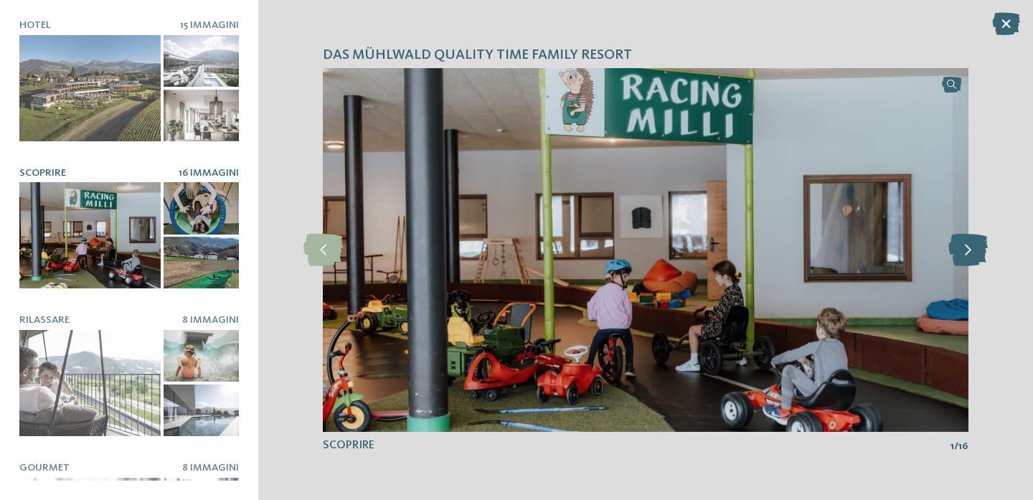
click at [969, 253] on icon at bounding box center [968, 250] width 39 height 32
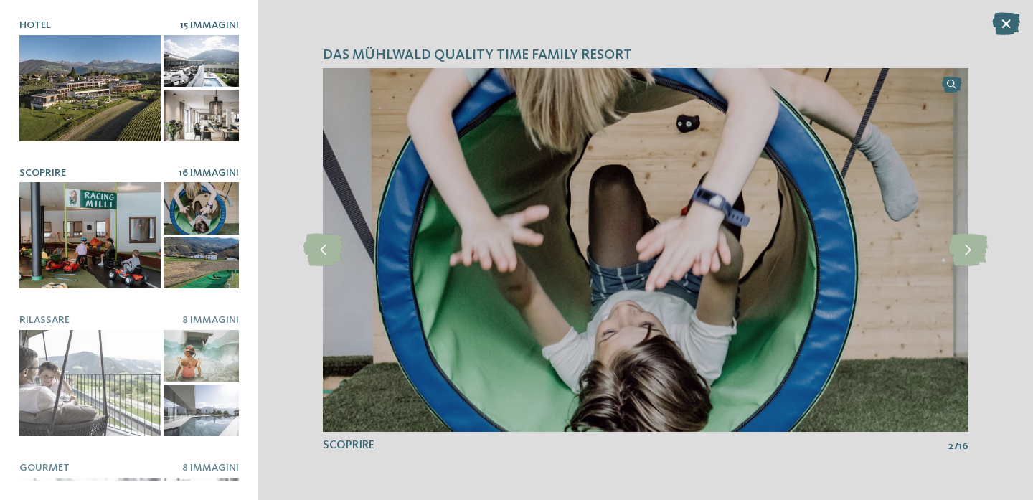
click at [102, 84] on div at bounding box center [89, 88] width 141 height 106
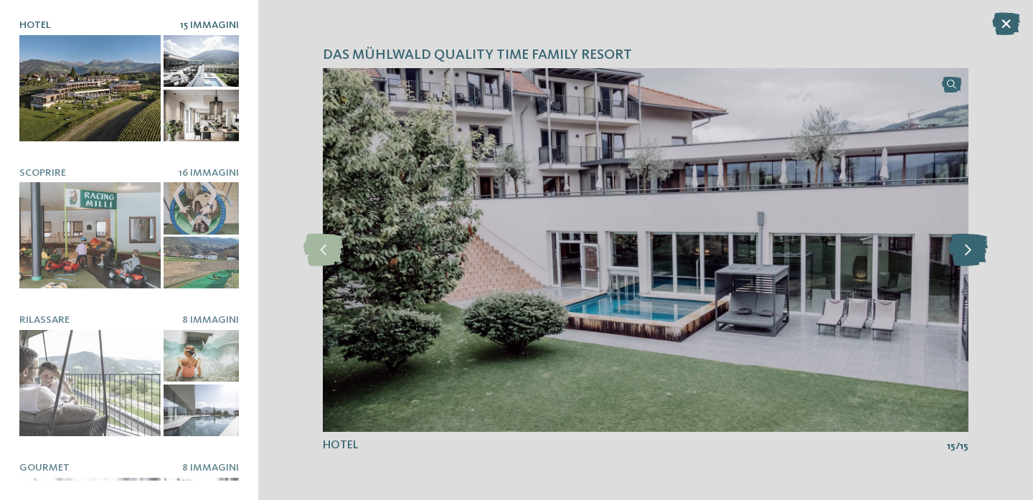
click at [977, 248] on icon at bounding box center [968, 250] width 39 height 32
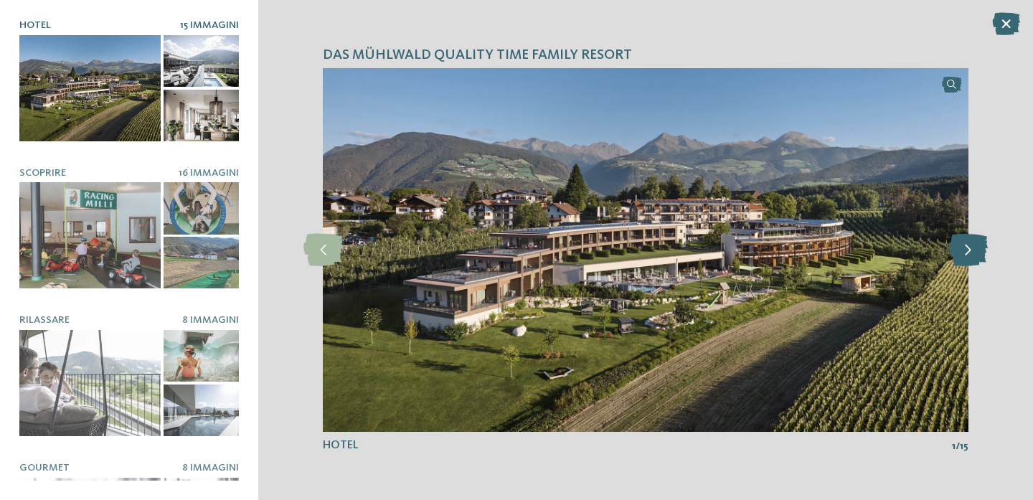
click at [977, 248] on icon at bounding box center [968, 250] width 39 height 32
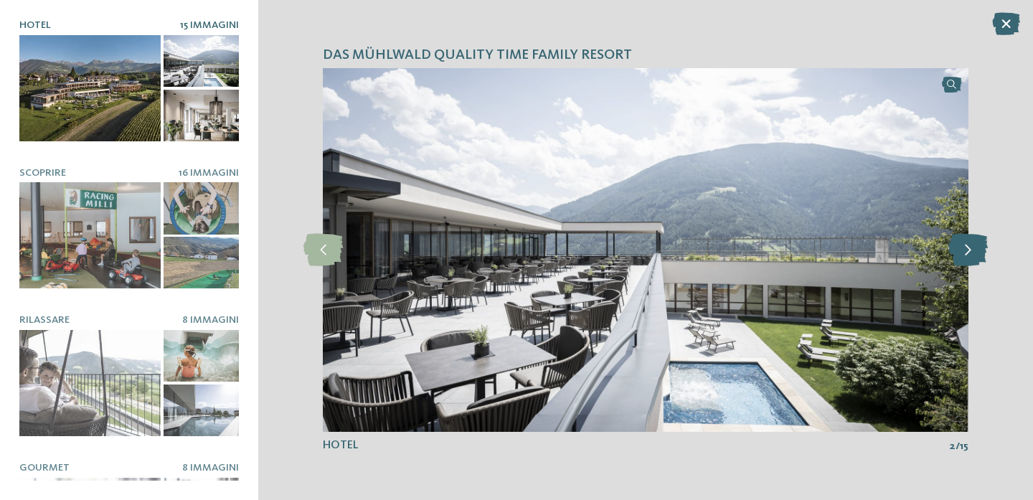
click at [977, 248] on icon at bounding box center [968, 250] width 39 height 32
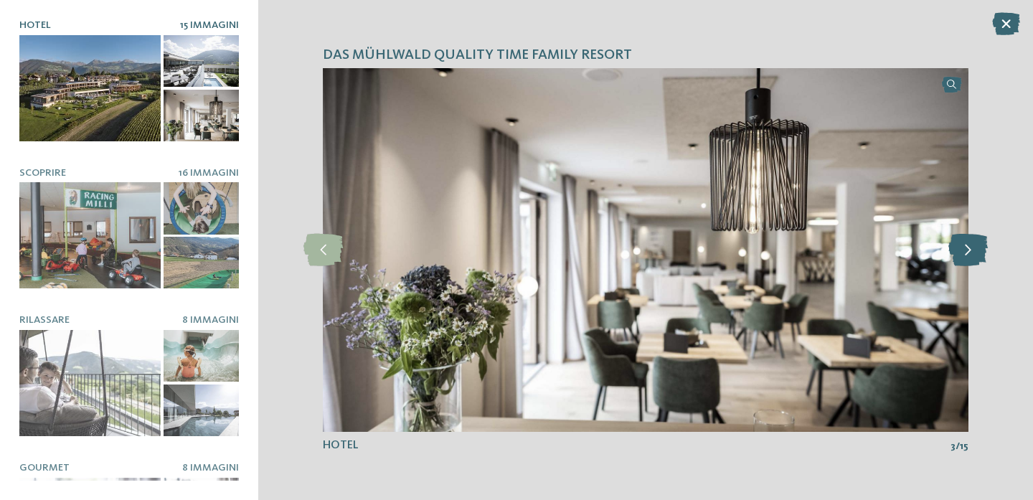
click at [977, 248] on icon at bounding box center [968, 250] width 39 height 32
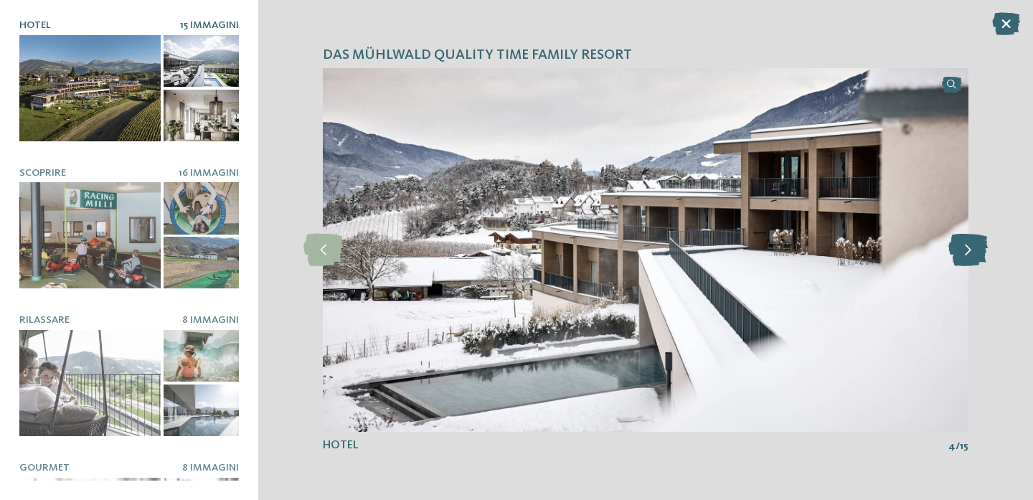
click at [977, 248] on icon at bounding box center [968, 250] width 39 height 32
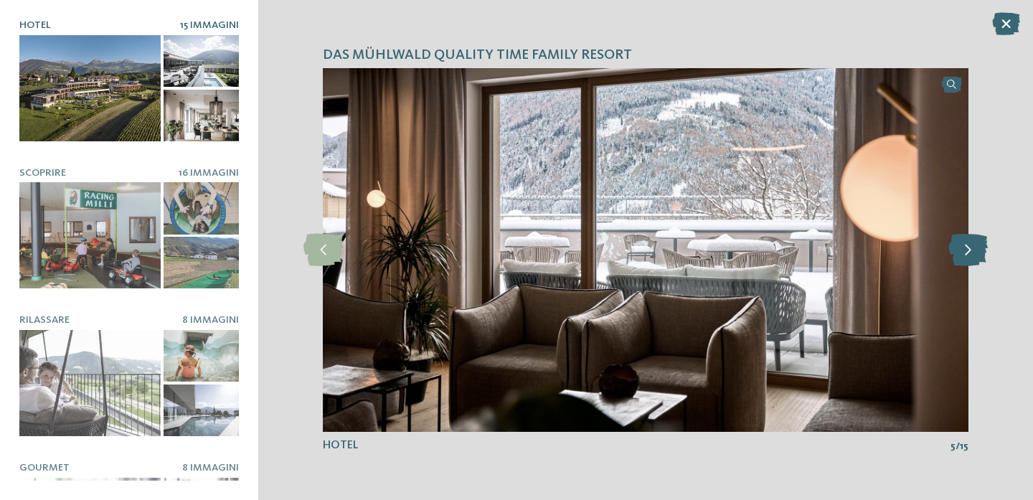
click at [977, 248] on icon at bounding box center [968, 250] width 39 height 32
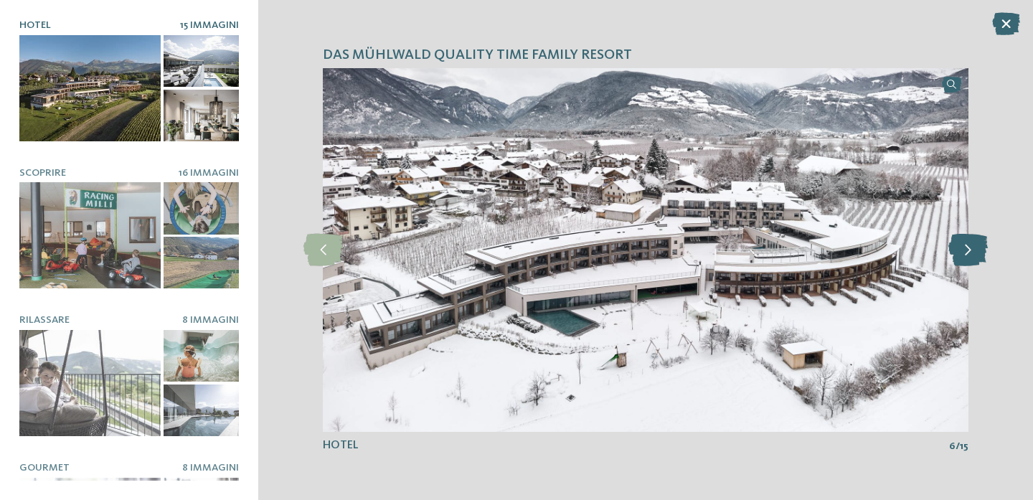
click at [977, 248] on icon at bounding box center [968, 250] width 39 height 32
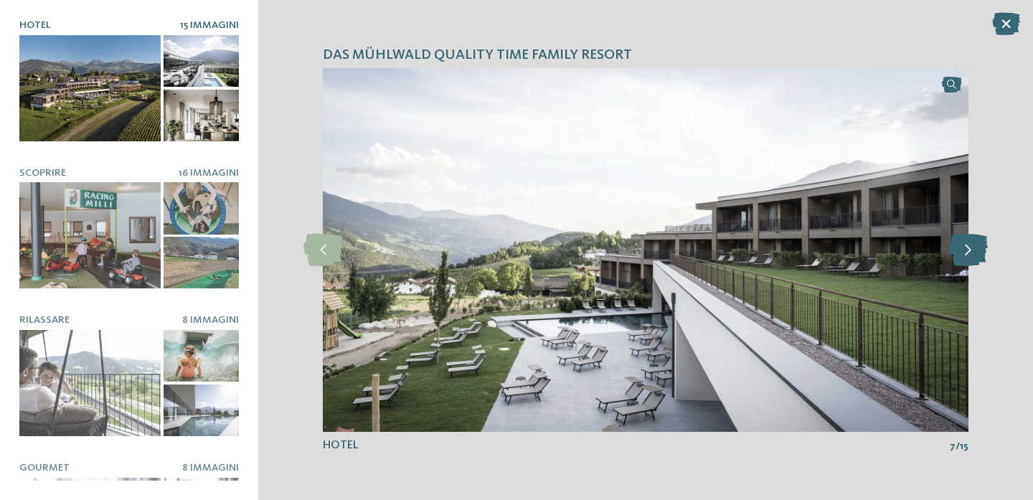
click at [977, 248] on icon at bounding box center [968, 250] width 39 height 32
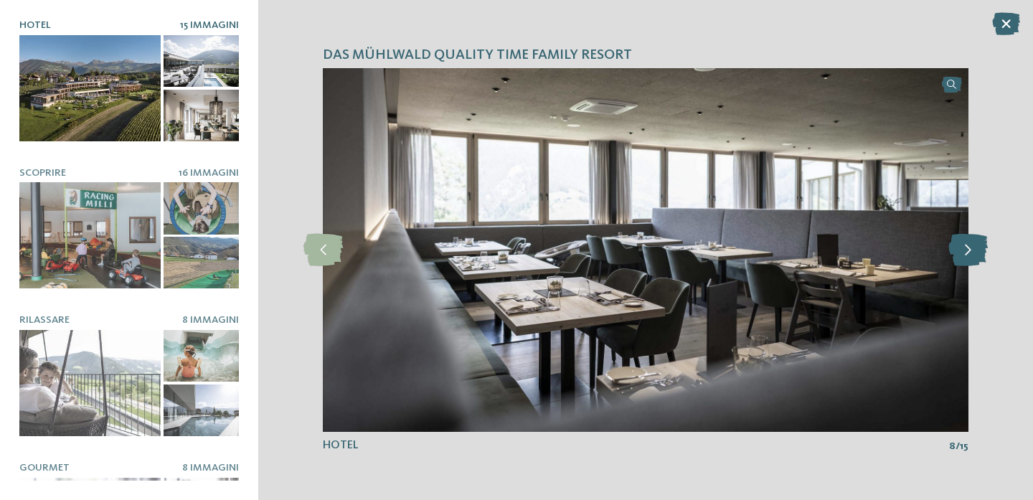
click at [977, 248] on icon at bounding box center [968, 250] width 39 height 32
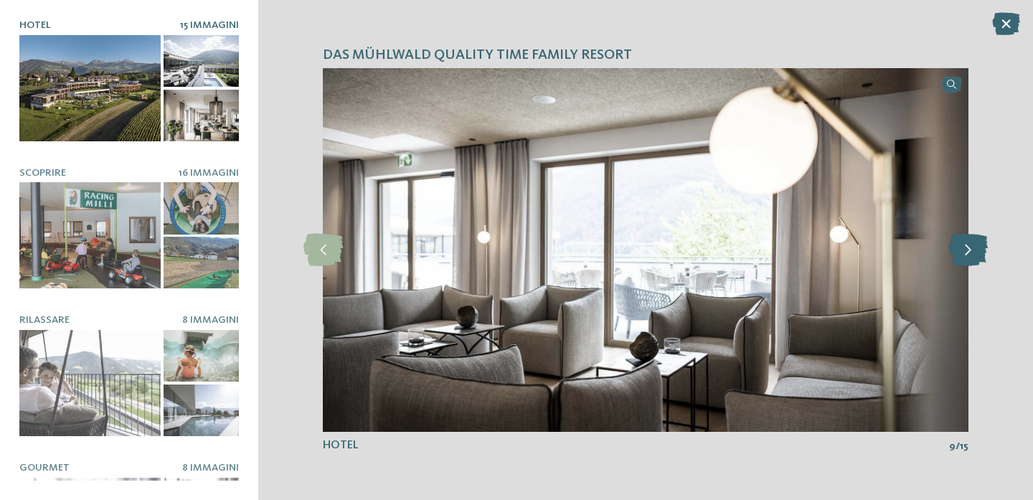
click at [977, 248] on icon at bounding box center [968, 250] width 39 height 32
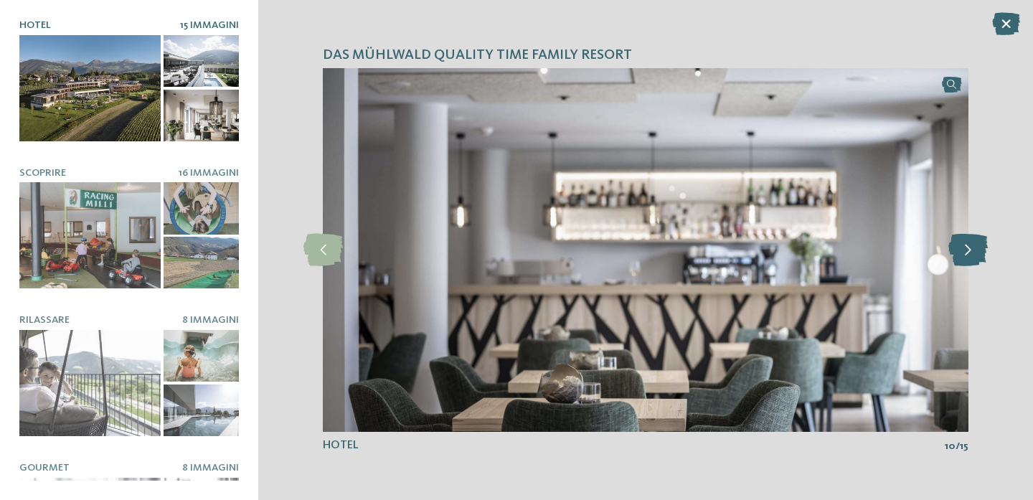
click at [977, 248] on icon at bounding box center [968, 250] width 39 height 32
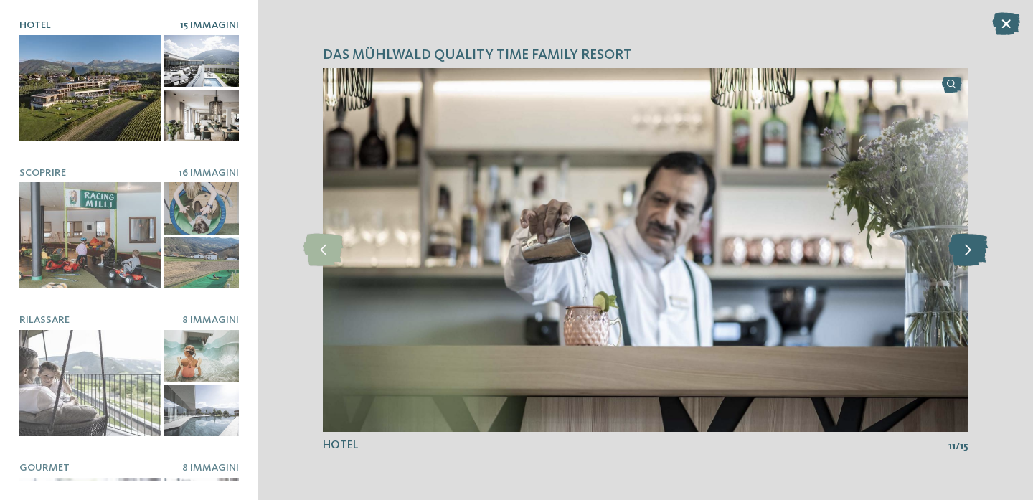
click at [977, 248] on icon at bounding box center [968, 250] width 39 height 32
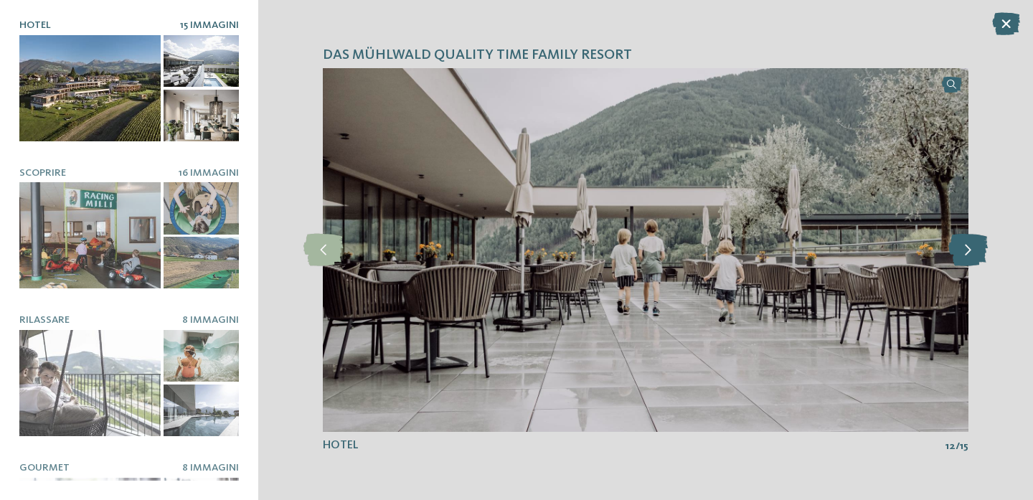
click at [977, 248] on icon at bounding box center [968, 250] width 39 height 32
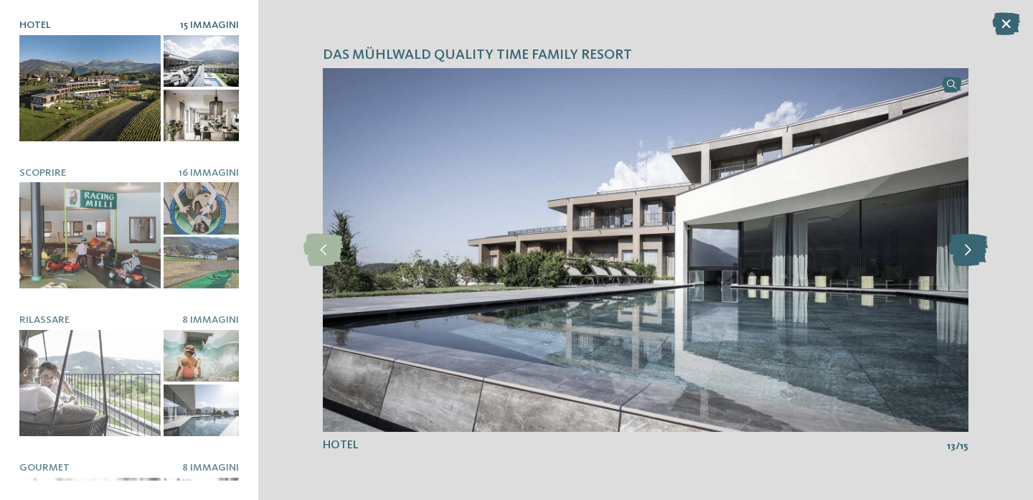
click at [977, 248] on icon at bounding box center [968, 250] width 39 height 32
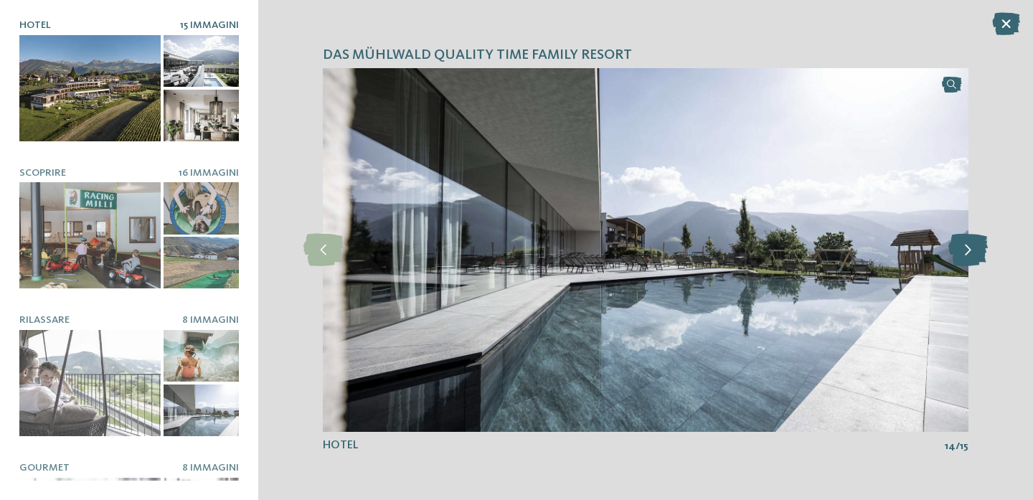
click at [977, 248] on icon at bounding box center [968, 250] width 39 height 32
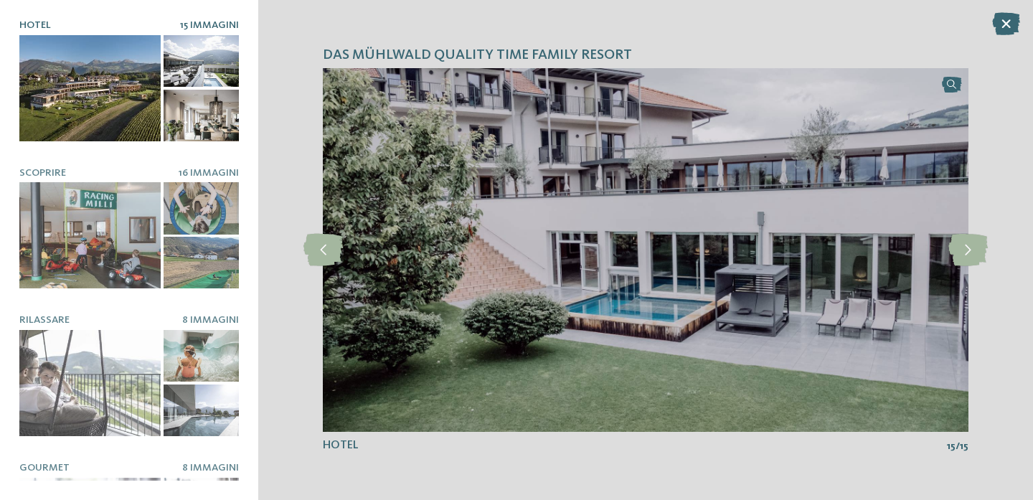
click at [501, 128] on img at bounding box center [646, 249] width 646 height 363
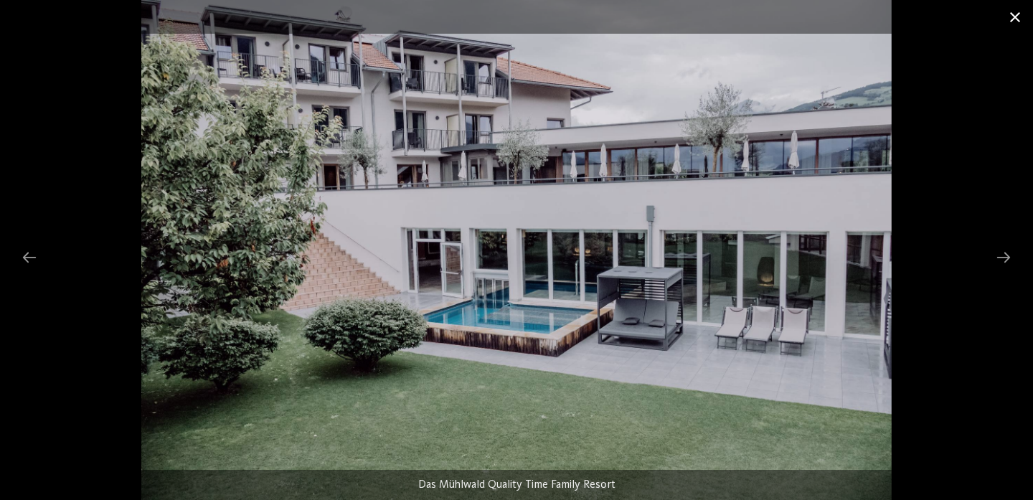
click at [1017, 19] on span at bounding box center [1015, 17] width 36 height 34
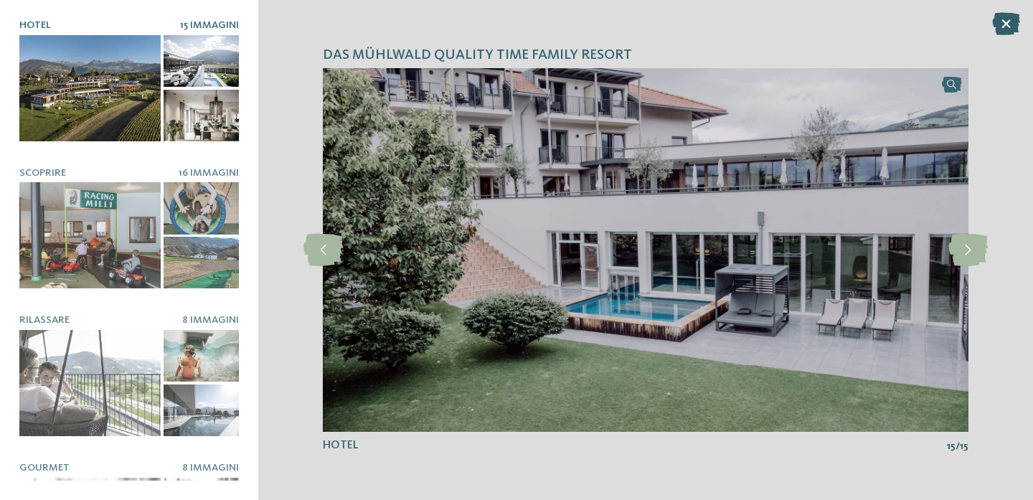
click at [1014, 21] on icon at bounding box center [1006, 23] width 28 height 23
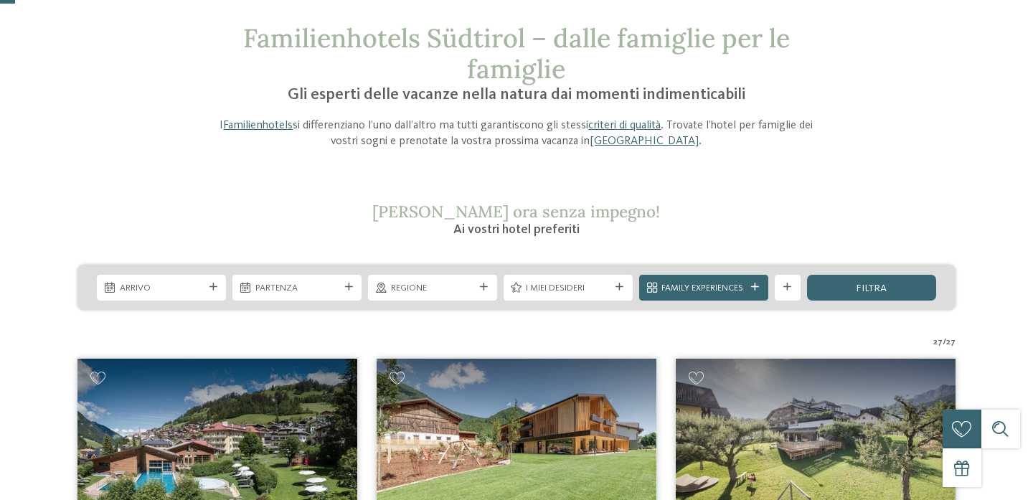
scroll to position [62, 0]
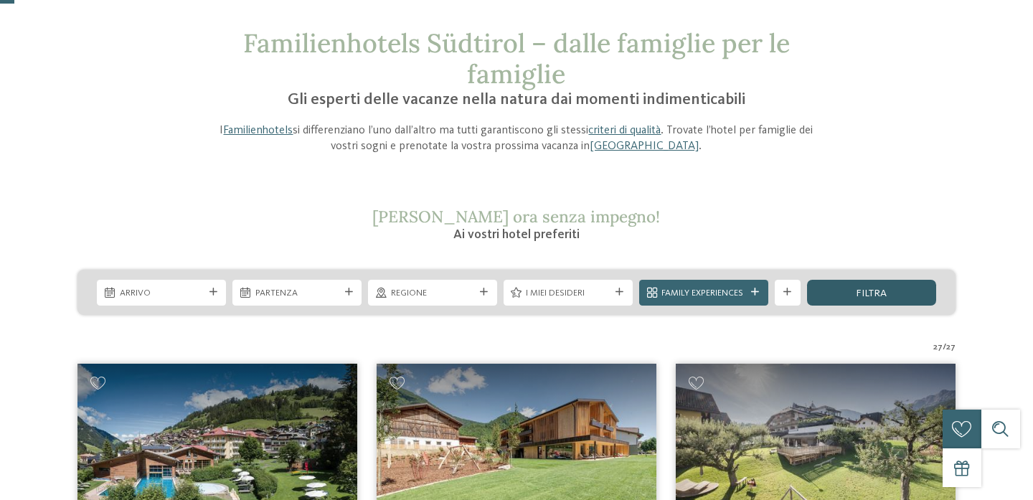
click at [849, 293] on div "filtra" at bounding box center [871, 293] width 129 height 26
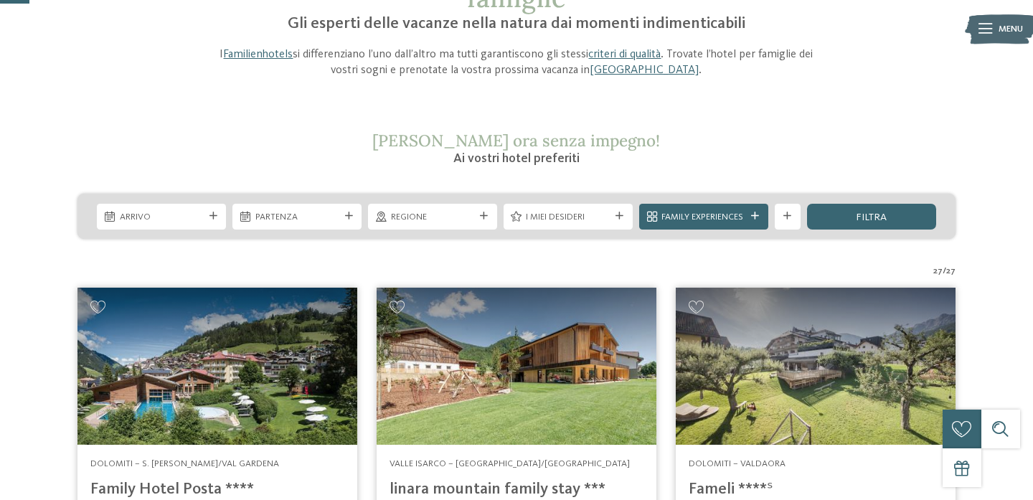
scroll to position [125, 0]
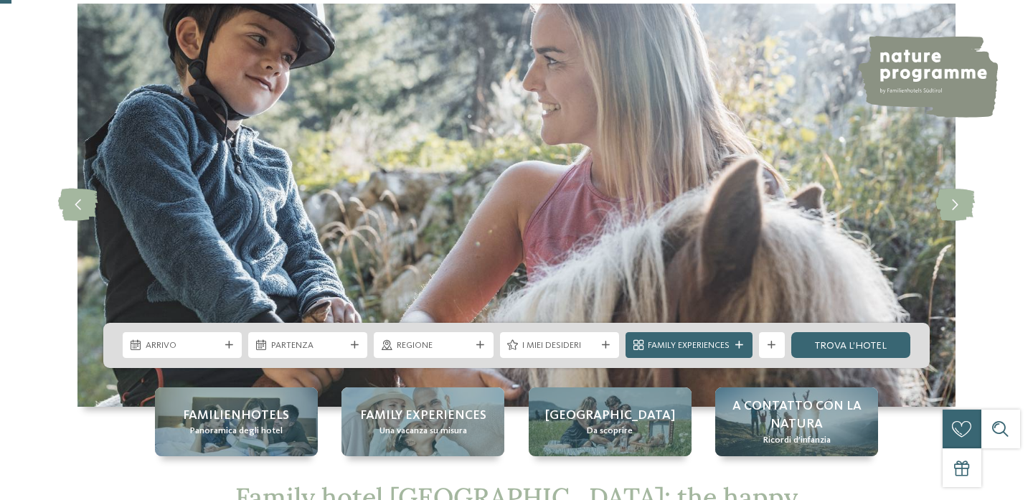
scroll to position [62, 0]
